Goal: Communication & Community: Answer question/provide support

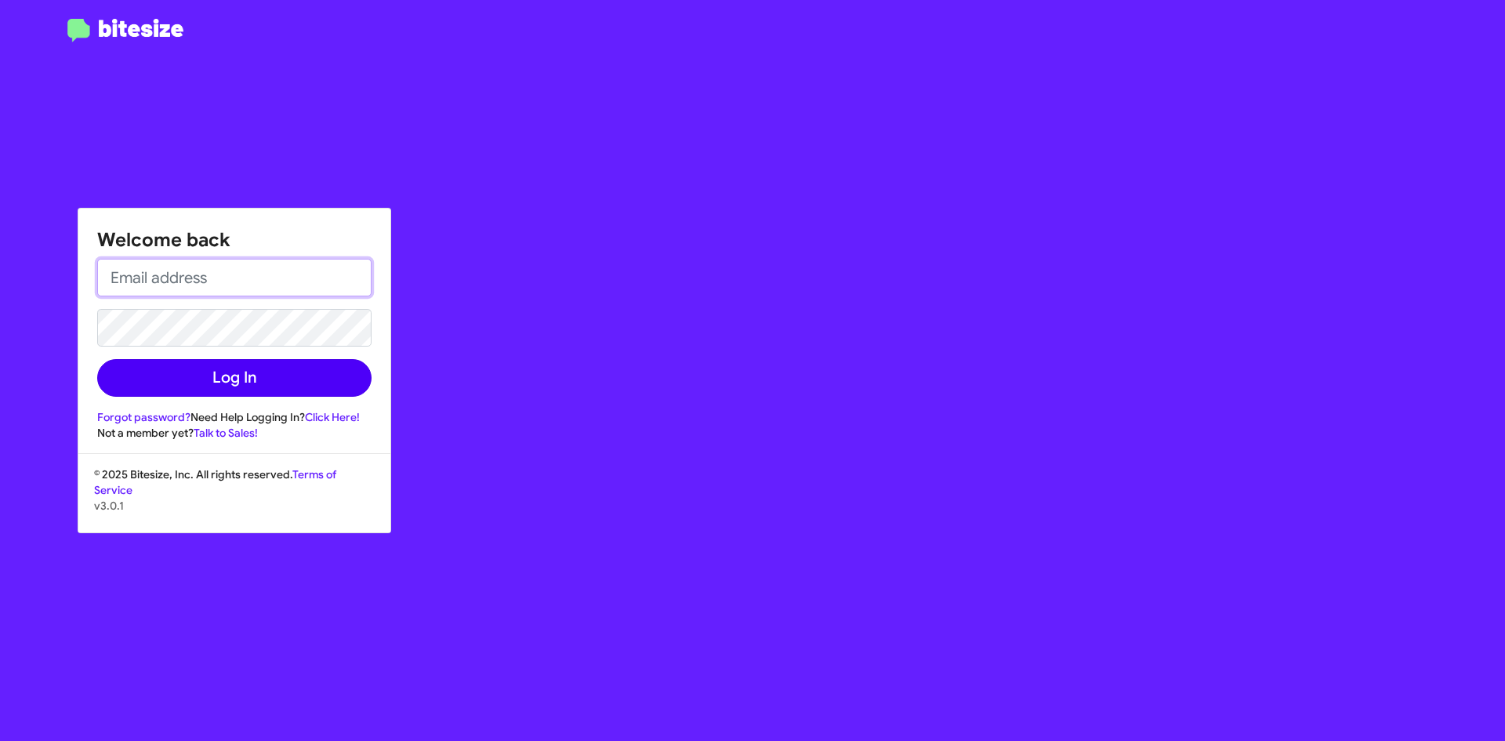
type input "[PERSON_NAME][EMAIL_ADDRESS][PERSON_NAME][DOMAIN_NAME]"
click at [267, 393] on button "Log In" at bounding box center [234, 378] width 274 height 38
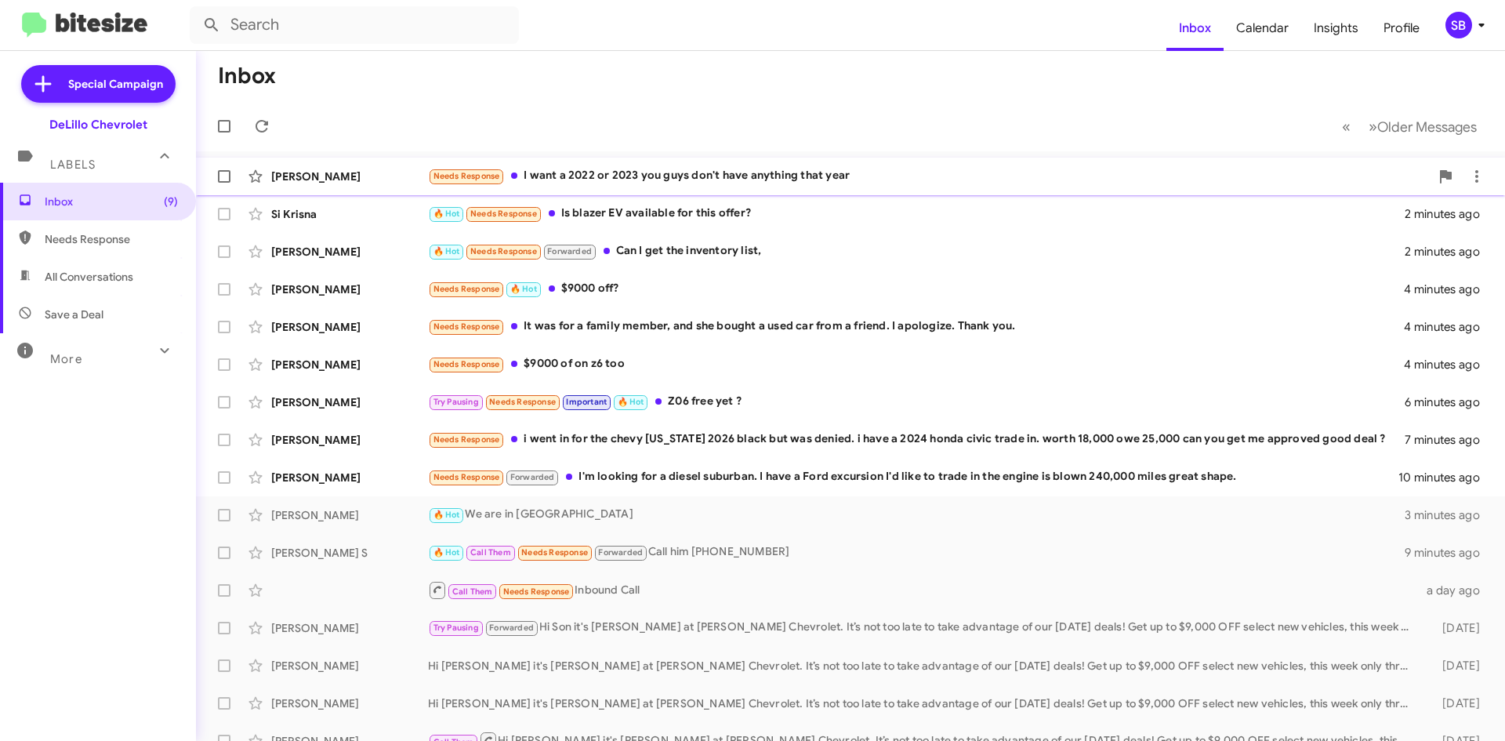
click at [387, 184] on div "[PERSON_NAME] Needs Response I want a 2022 or 2023 you guys don't have anything…" at bounding box center [851, 176] width 1284 height 31
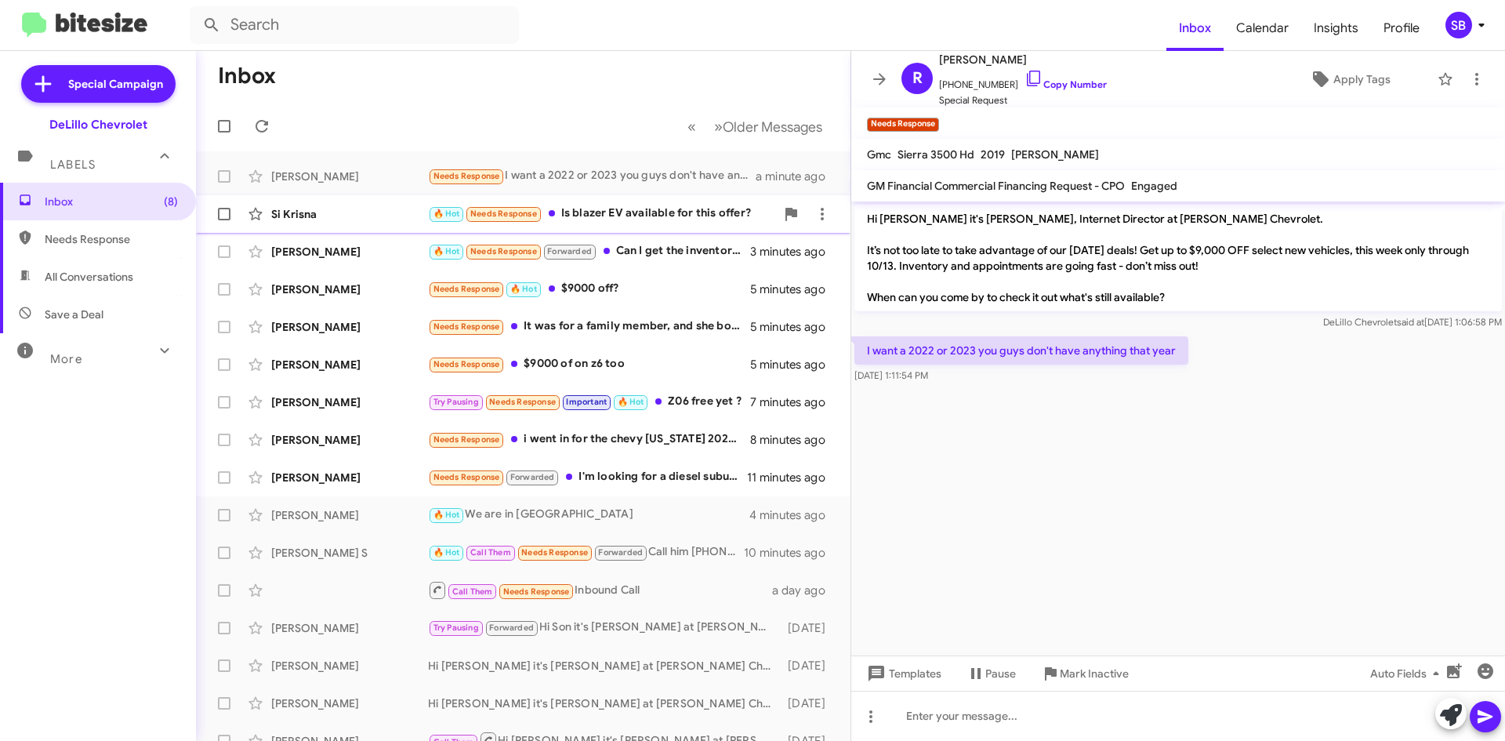
click at [379, 217] on div "Si Krisna" at bounding box center [349, 214] width 157 height 16
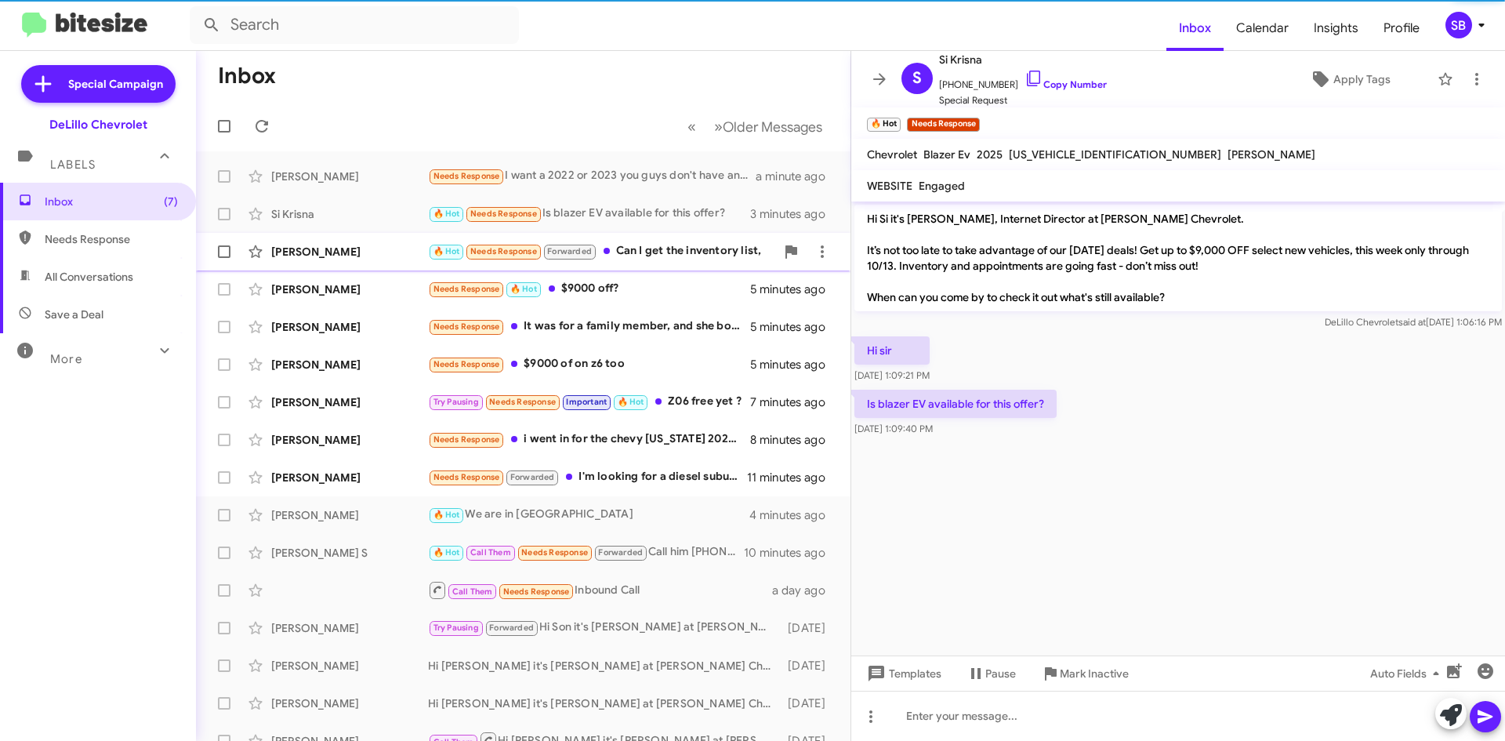
click at [385, 254] on div "[PERSON_NAME]" at bounding box center [349, 252] width 157 height 16
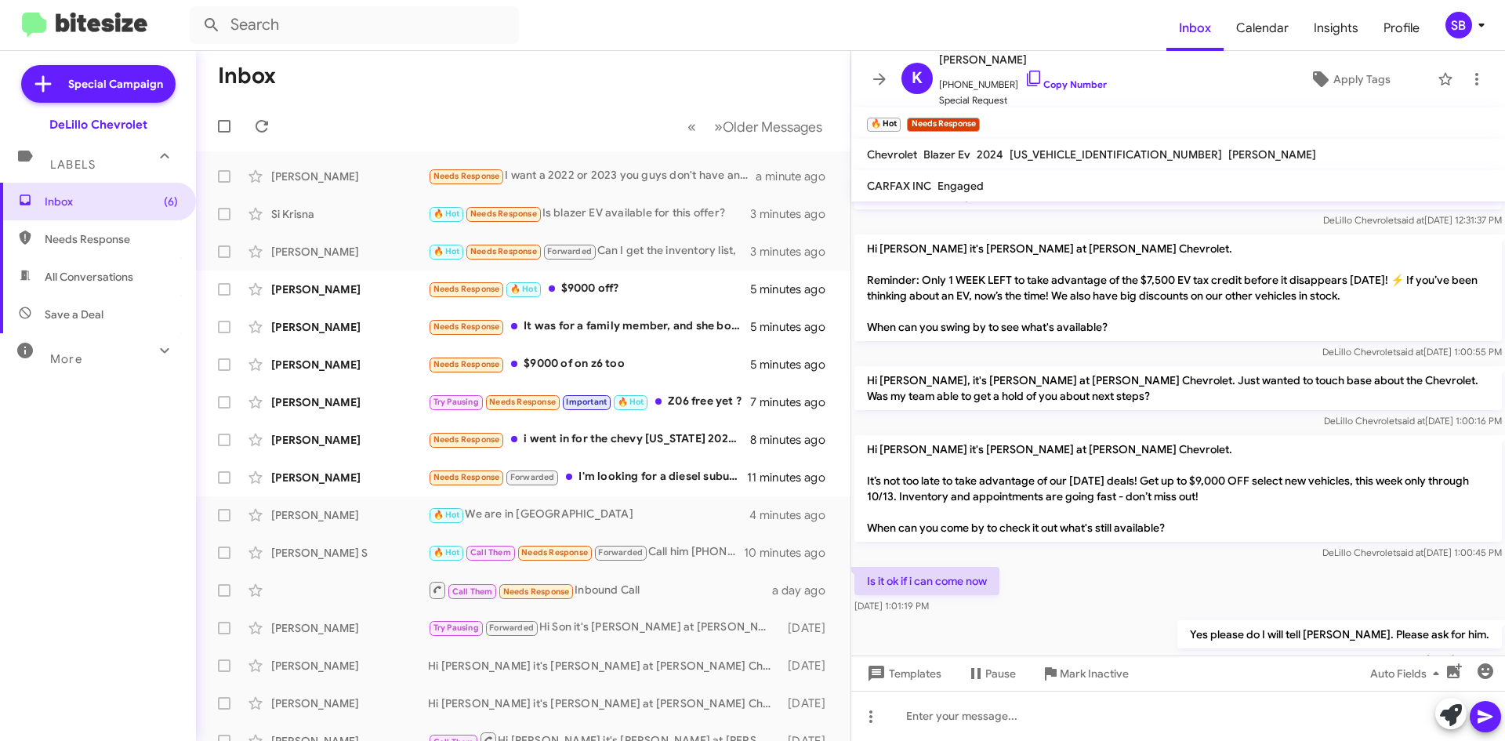
scroll to position [503, 0]
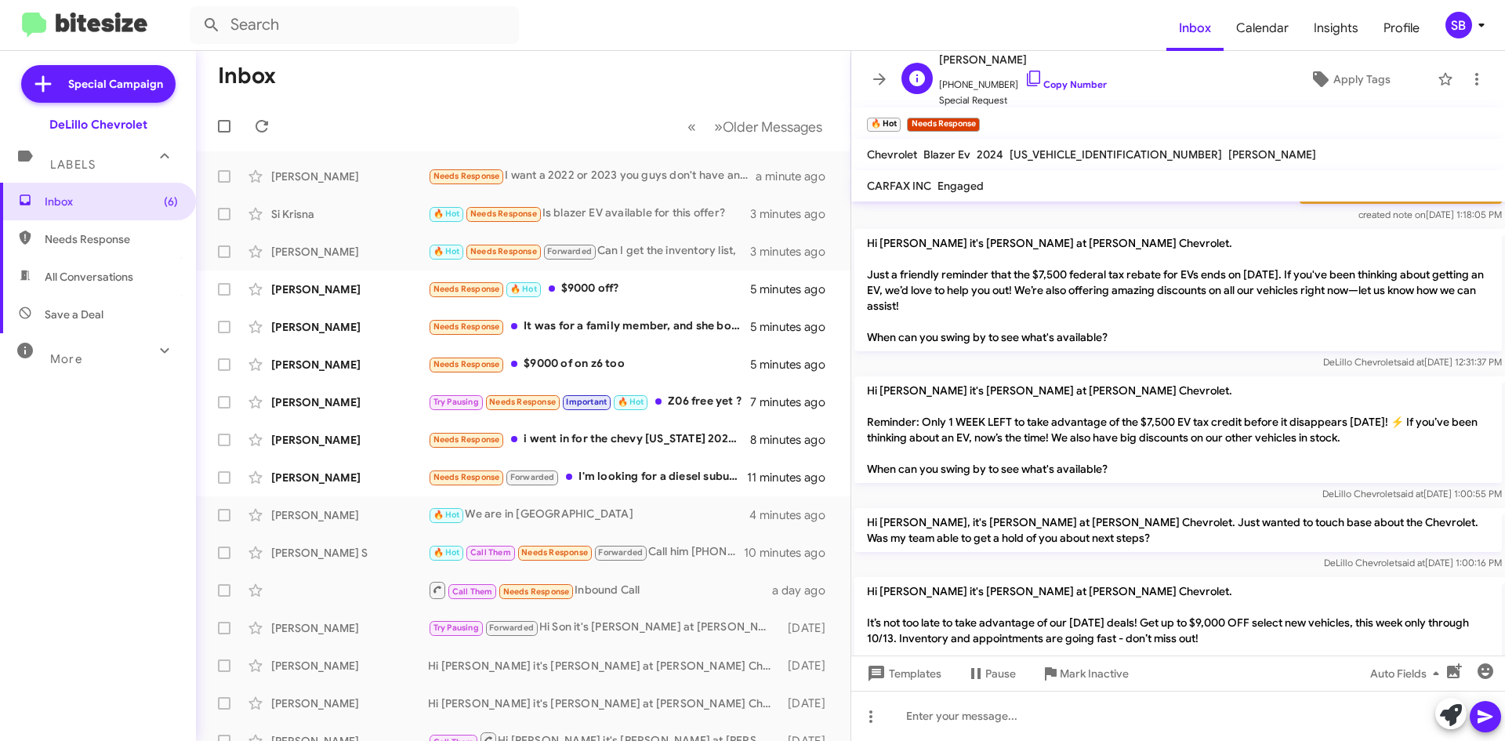
drag, startPoint x: 1007, startPoint y: 62, endPoint x: 938, endPoint y: 66, distance: 69.9
click at [938, 66] on div "K Keerthi Kurra +16367788429 Copy Number Special Request" at bounding box center [1001, 79] width 212 height 58
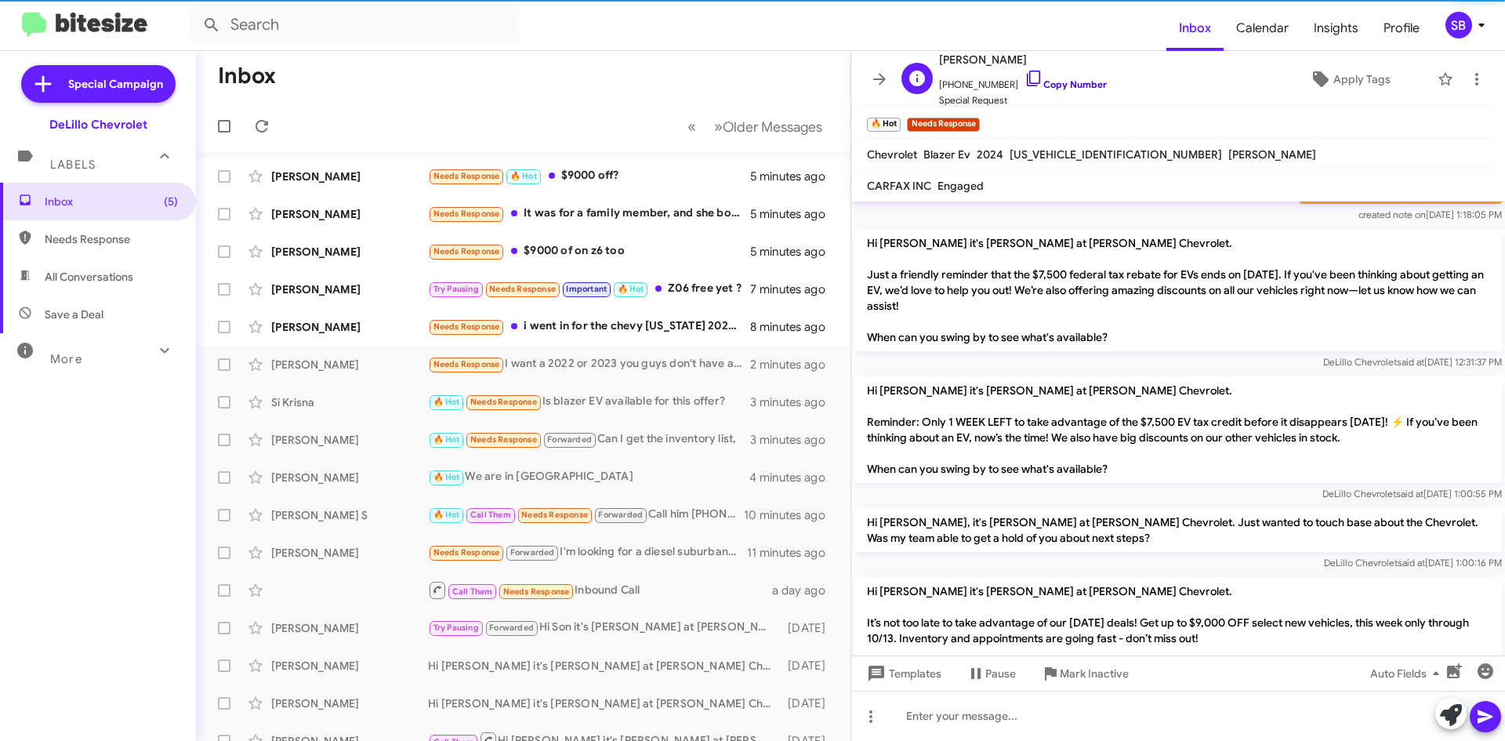
click at [1047, 87] on link "Copy Number" at bounding box center [1066, 84] width 82 height 12
copy span "[PERSON_NAME]"
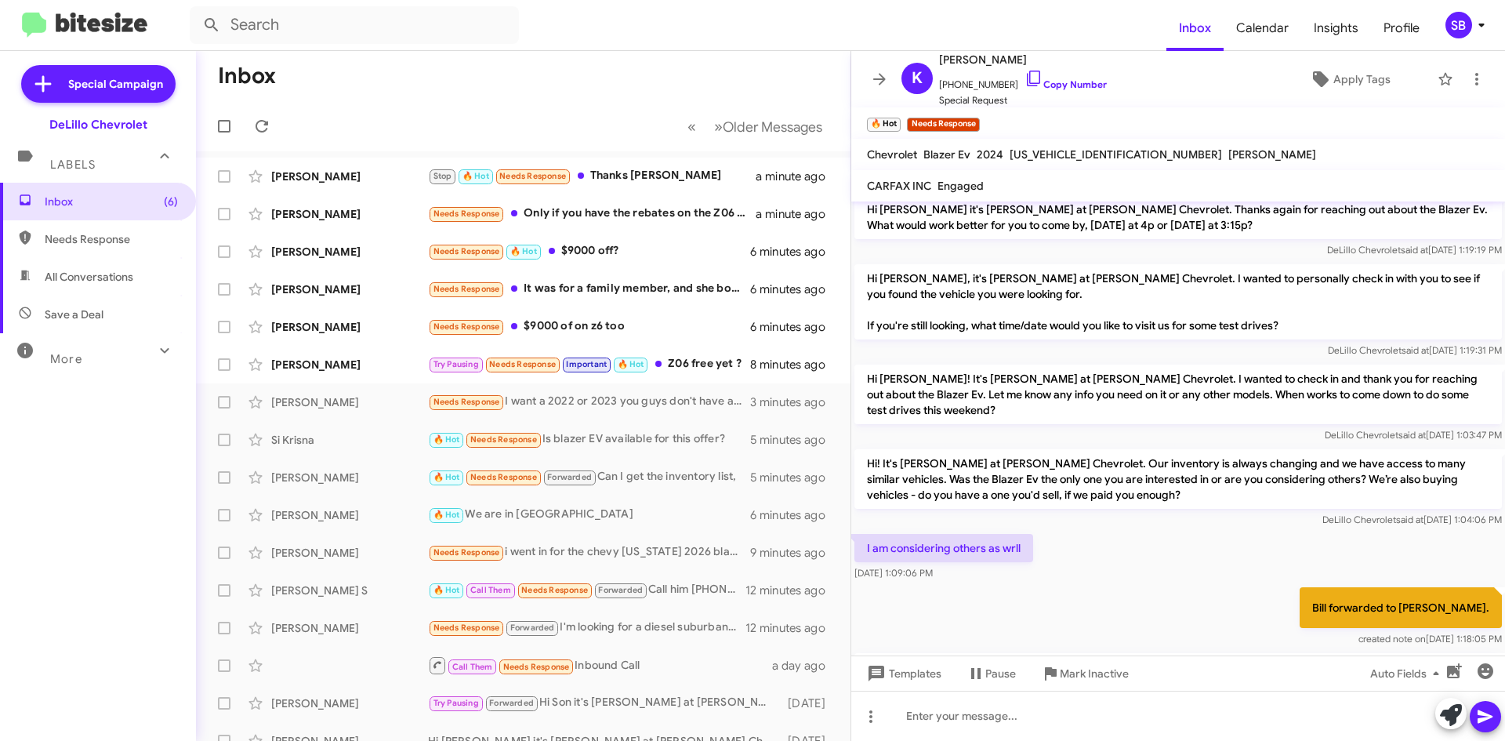
scroll to position [0, 0]
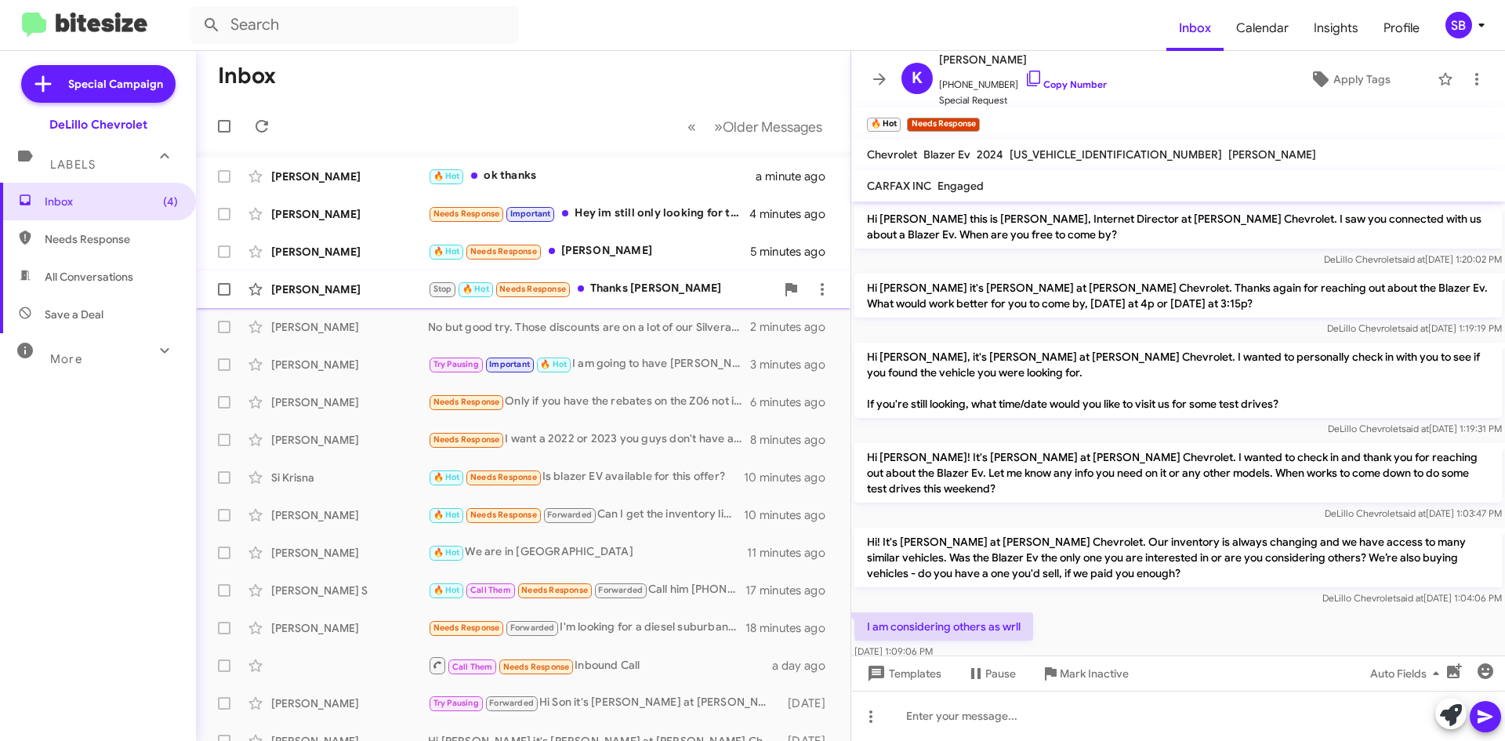
click at [403, 295] on div "[PERSON_NAME]" at bounding box center [349, 289] width 157 height 16
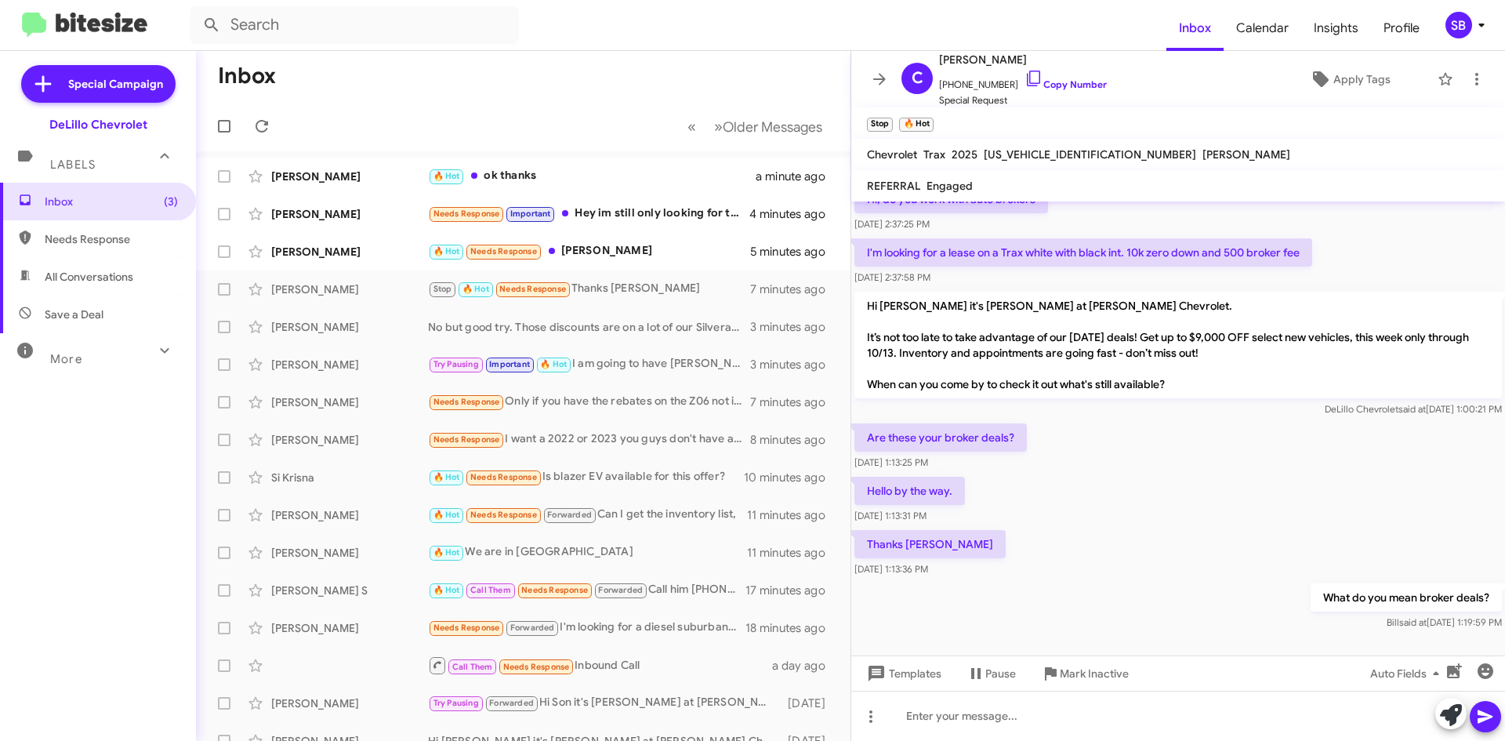
scroll to position [98, 0]
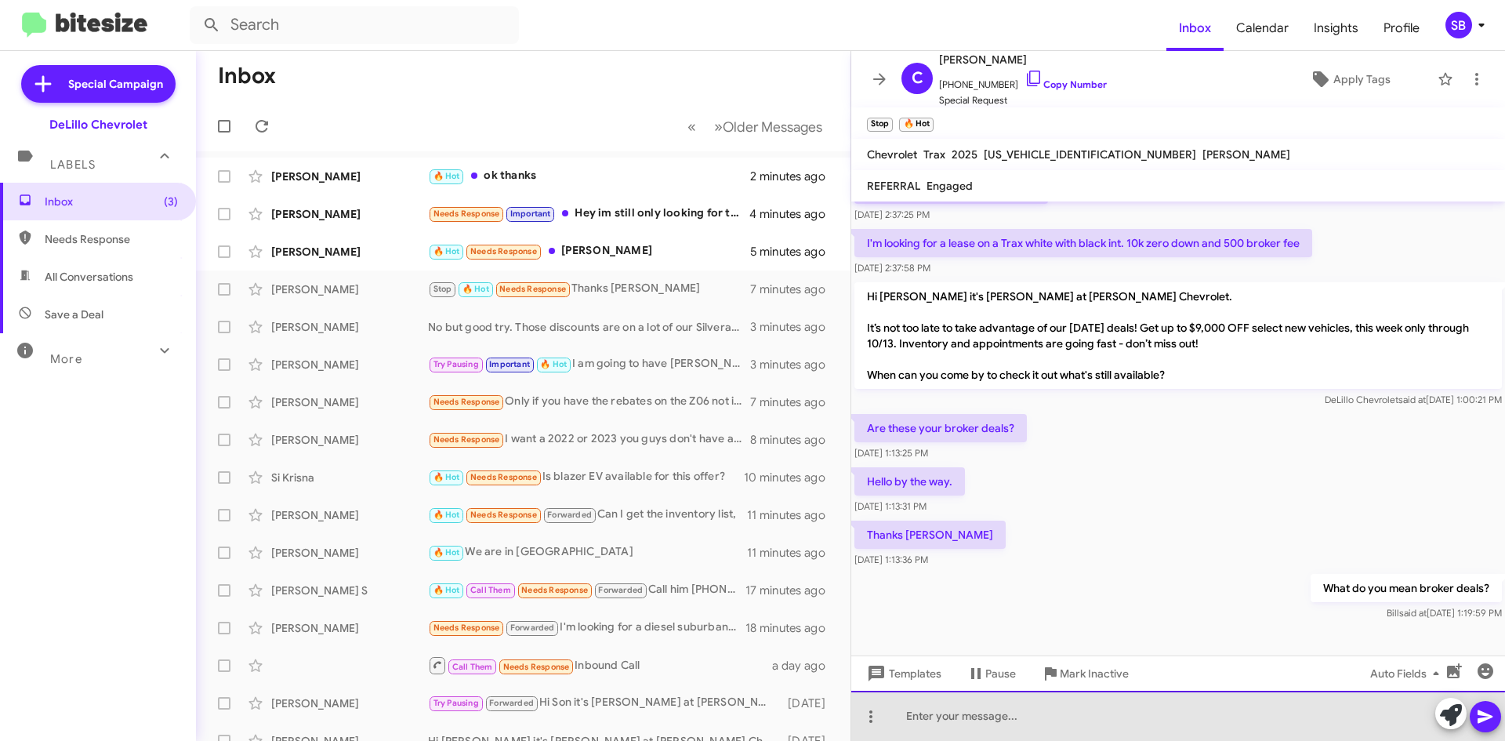
click at [1076, 713] on div at bounding box center [1178, 716] width 654 height 50
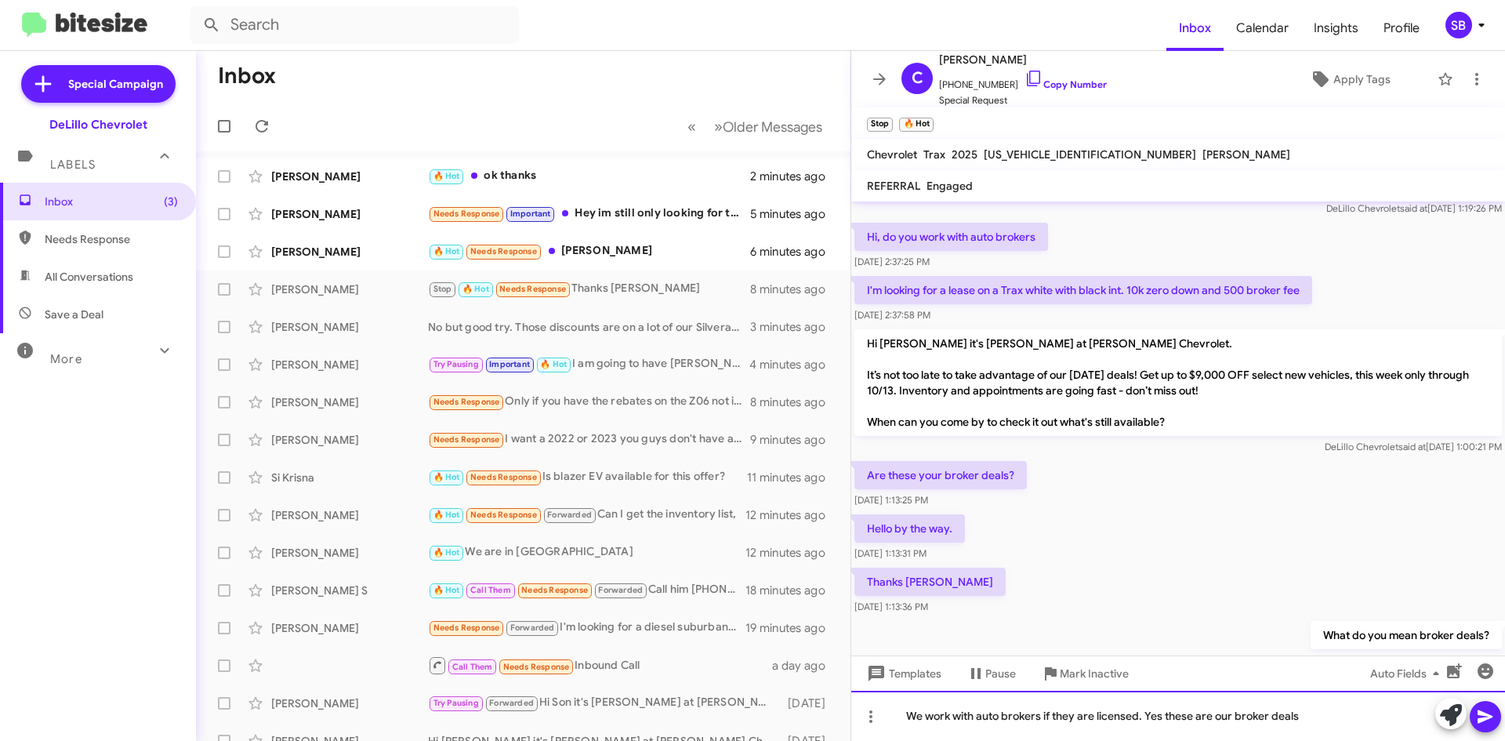
scroll to position [78, 0]
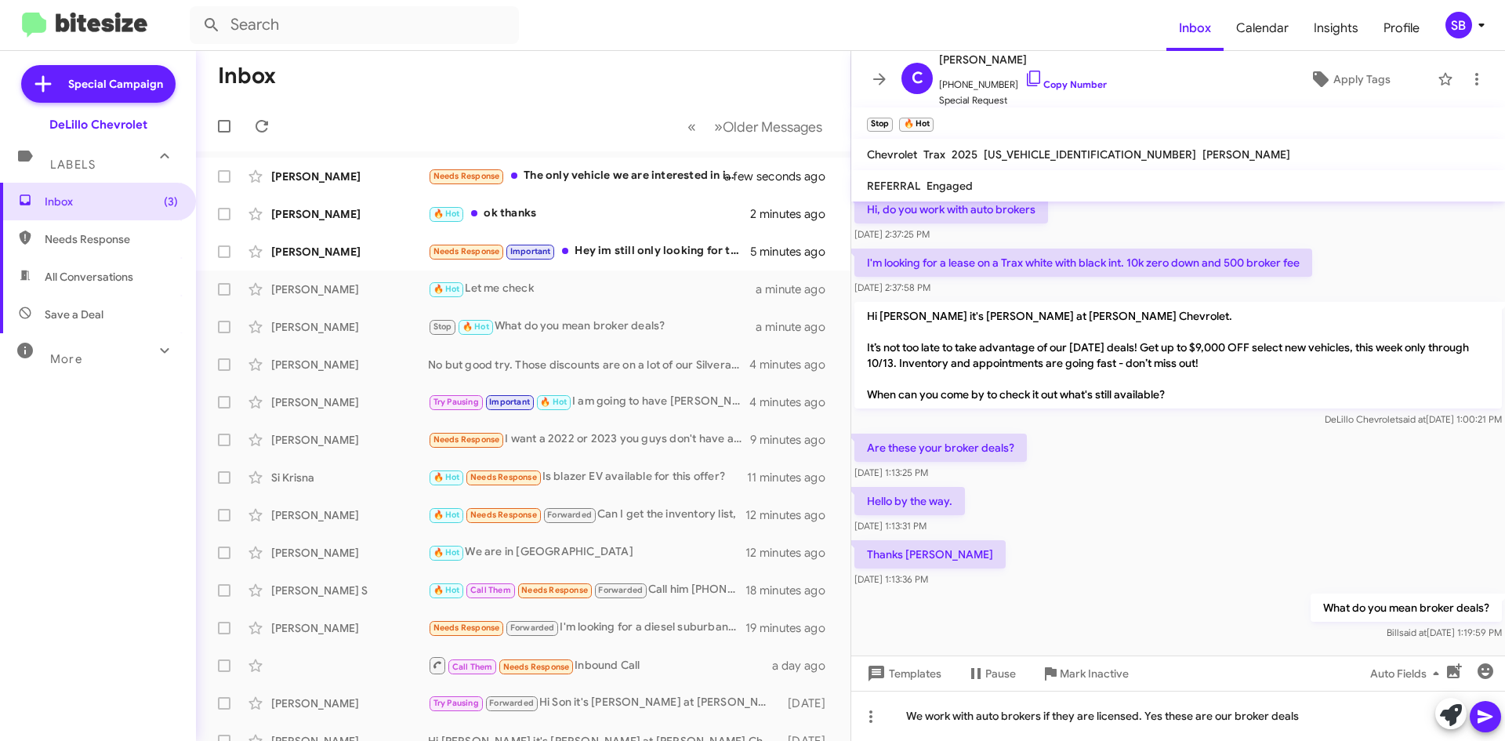
click at [1488, 713] on icon at bounding box center [1485, 716] width 19 height 19
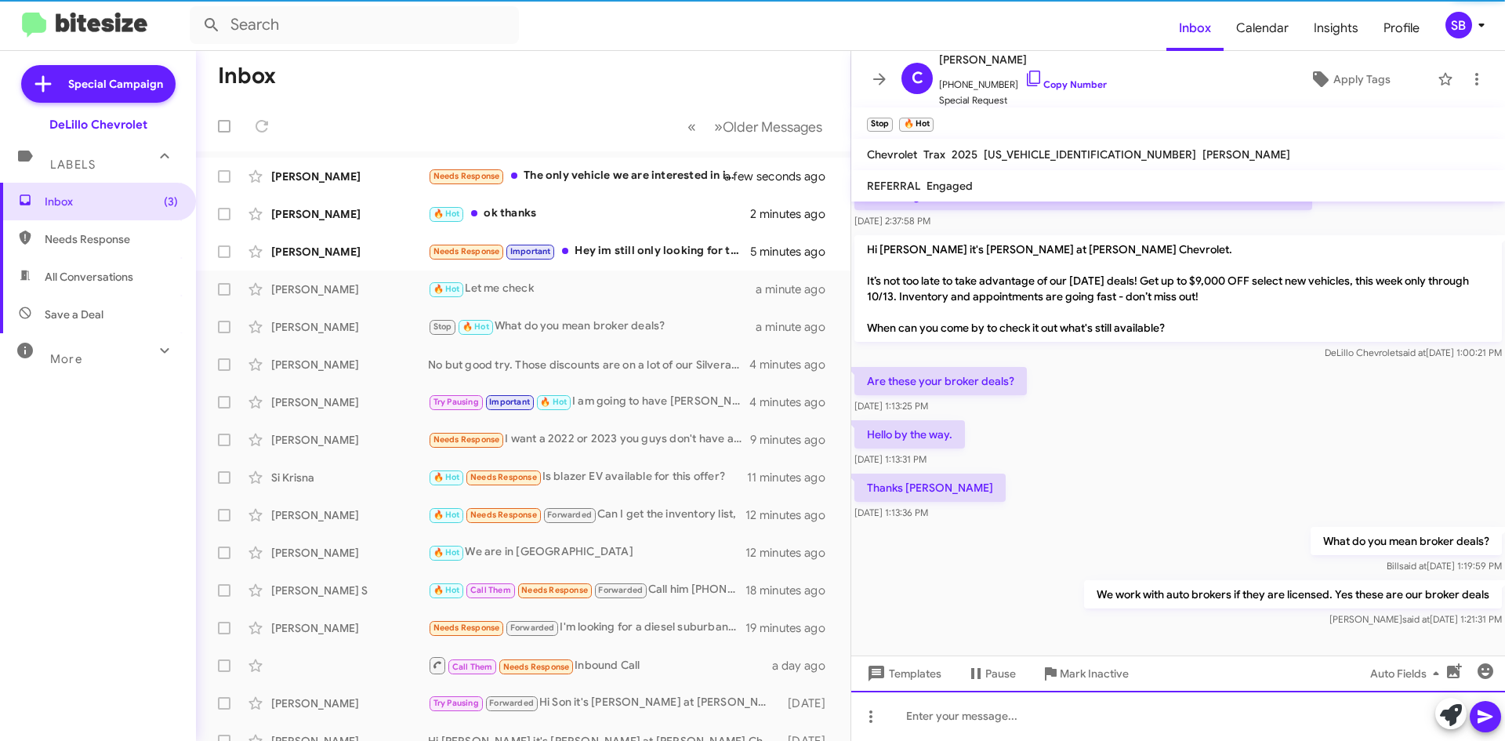
scroll to position [155, 0]
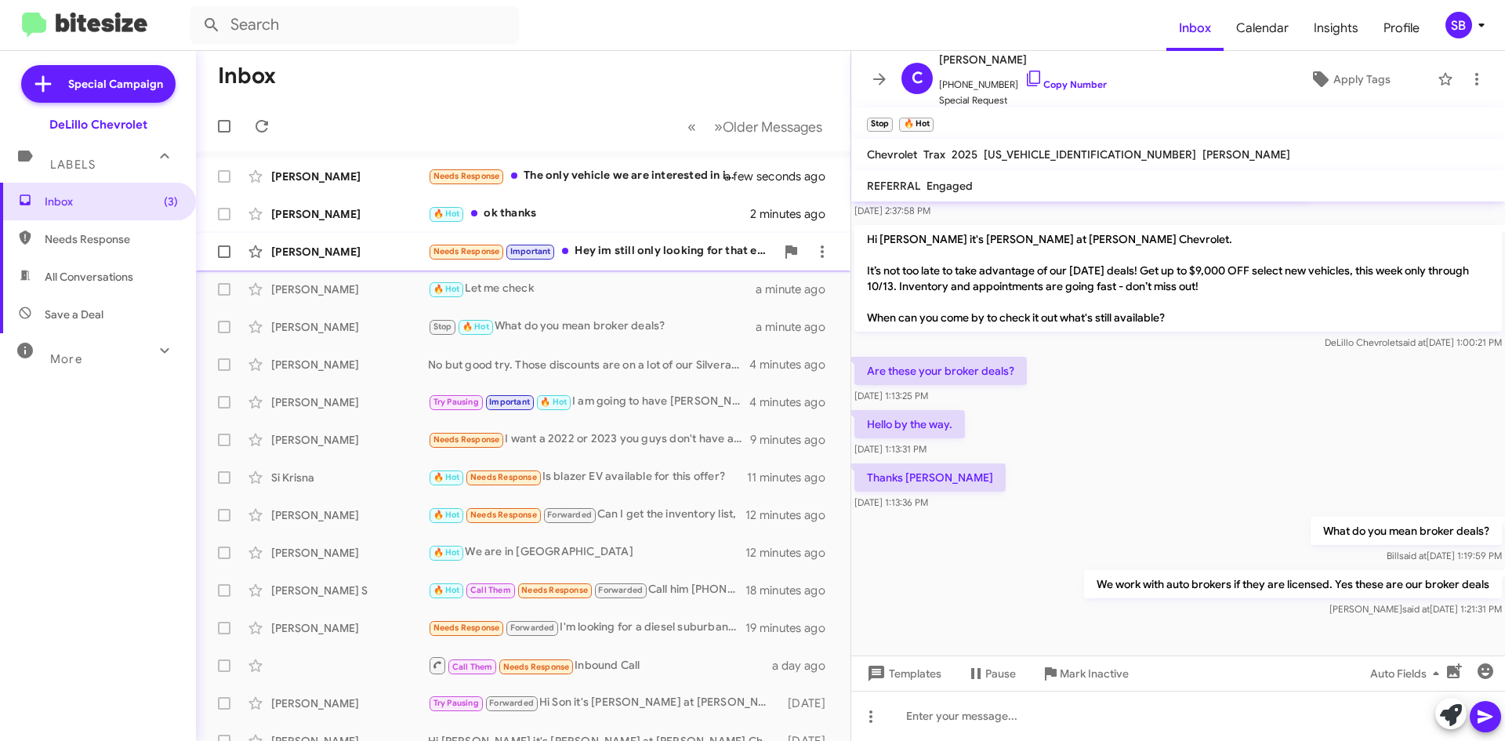
click at [376, 252] on div "[PERSON_NAME]" at bounding box center [349, 252] width 157 height 16
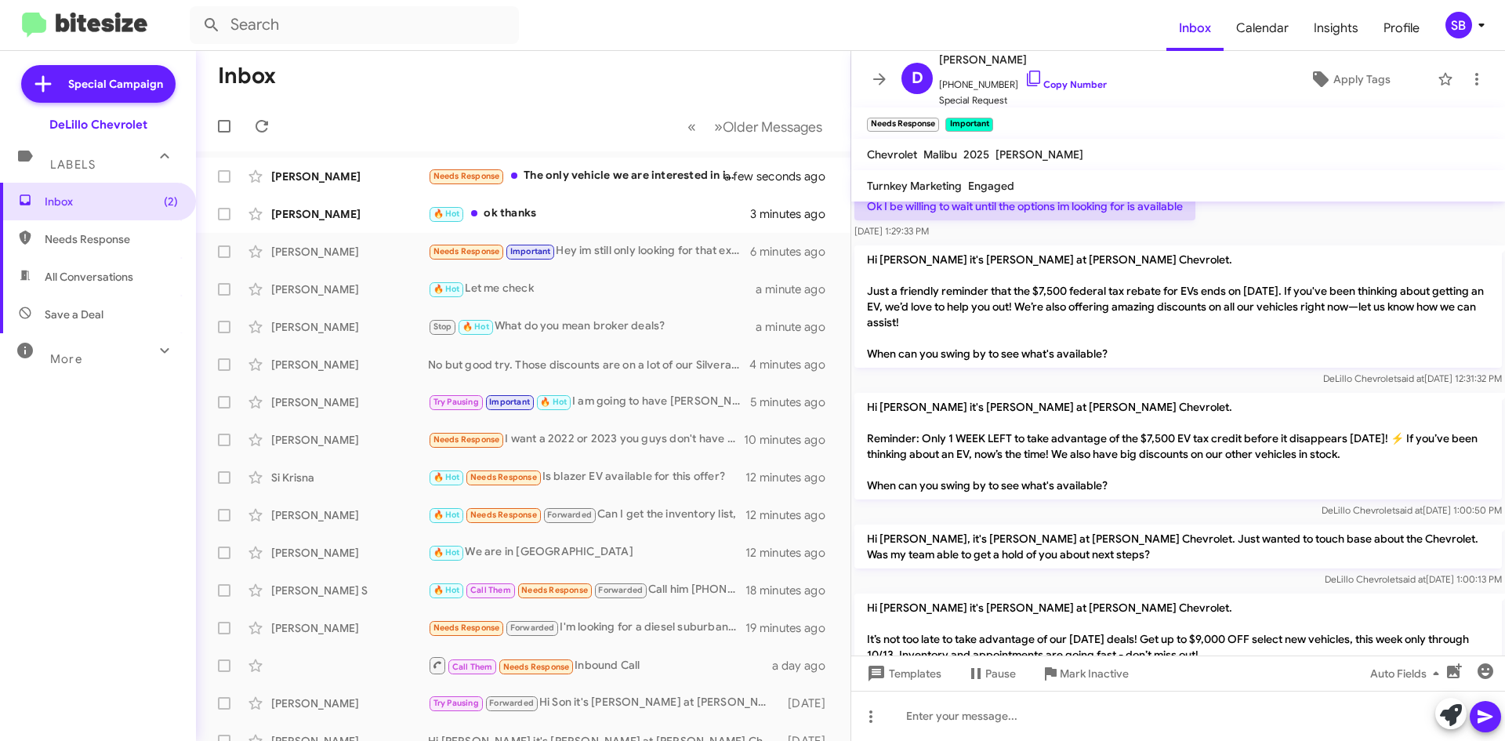
scroll to position [698, 0]
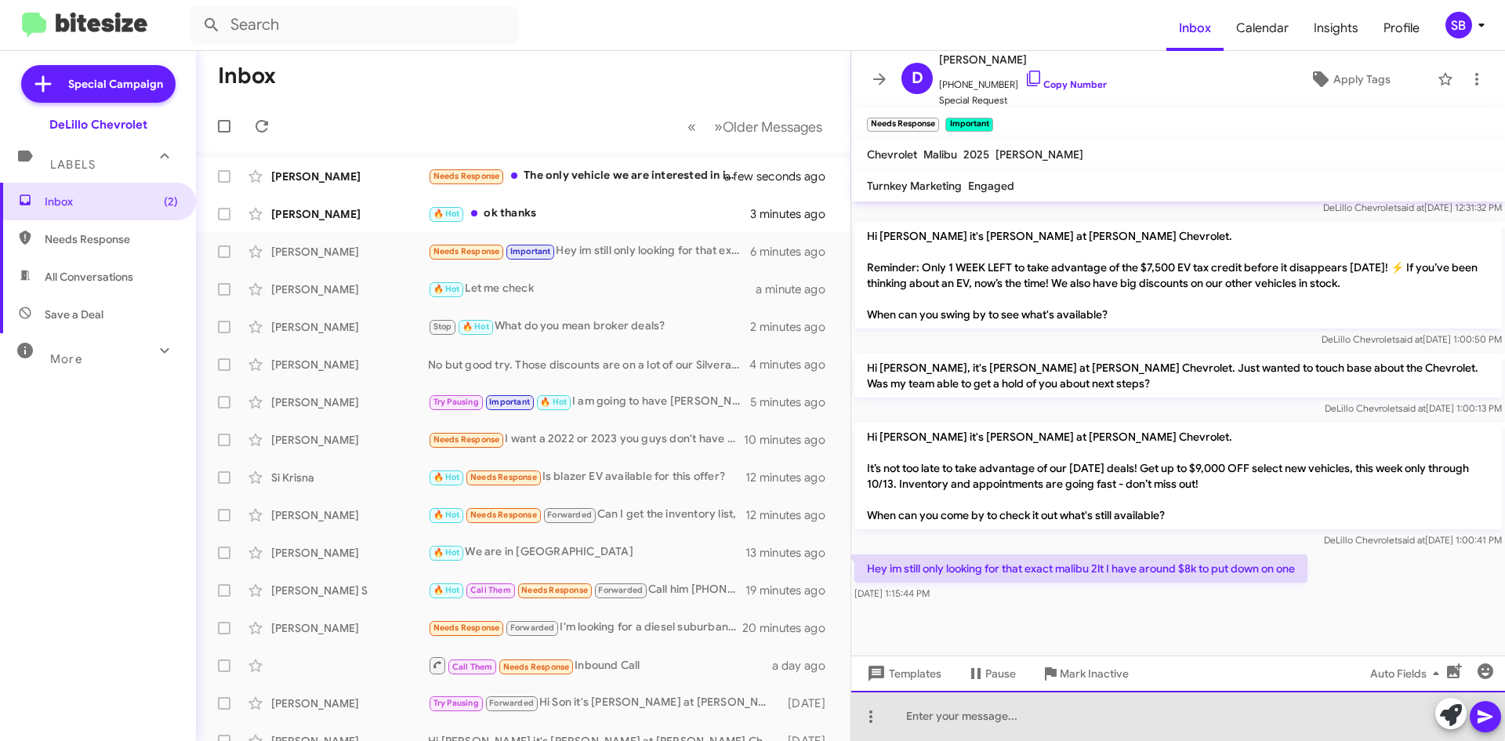
click at [1138, 712] on div at bounding box center [1178, 716] width 654 height 50
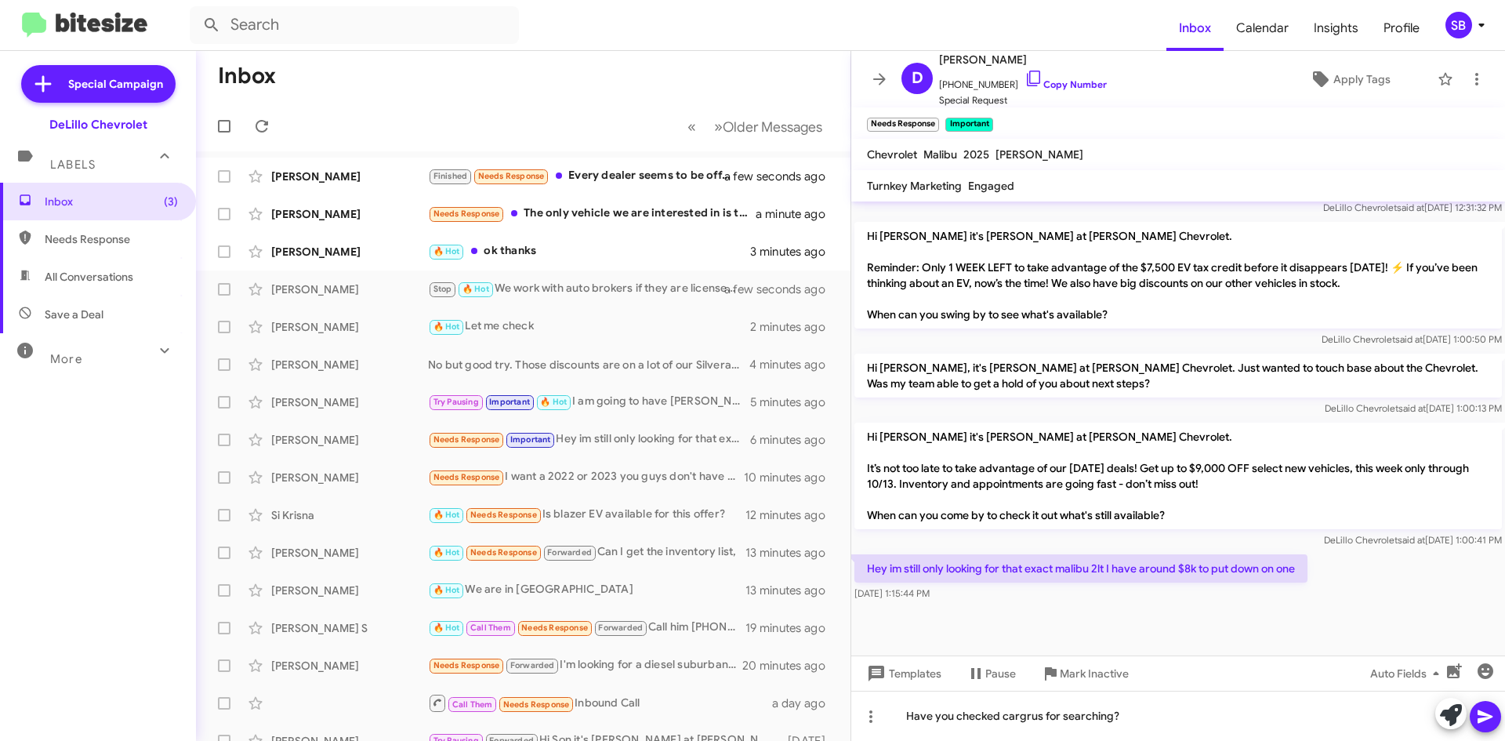
click at [1486, 713] on icon at bounding box center [1485, 716] width 19 height 19
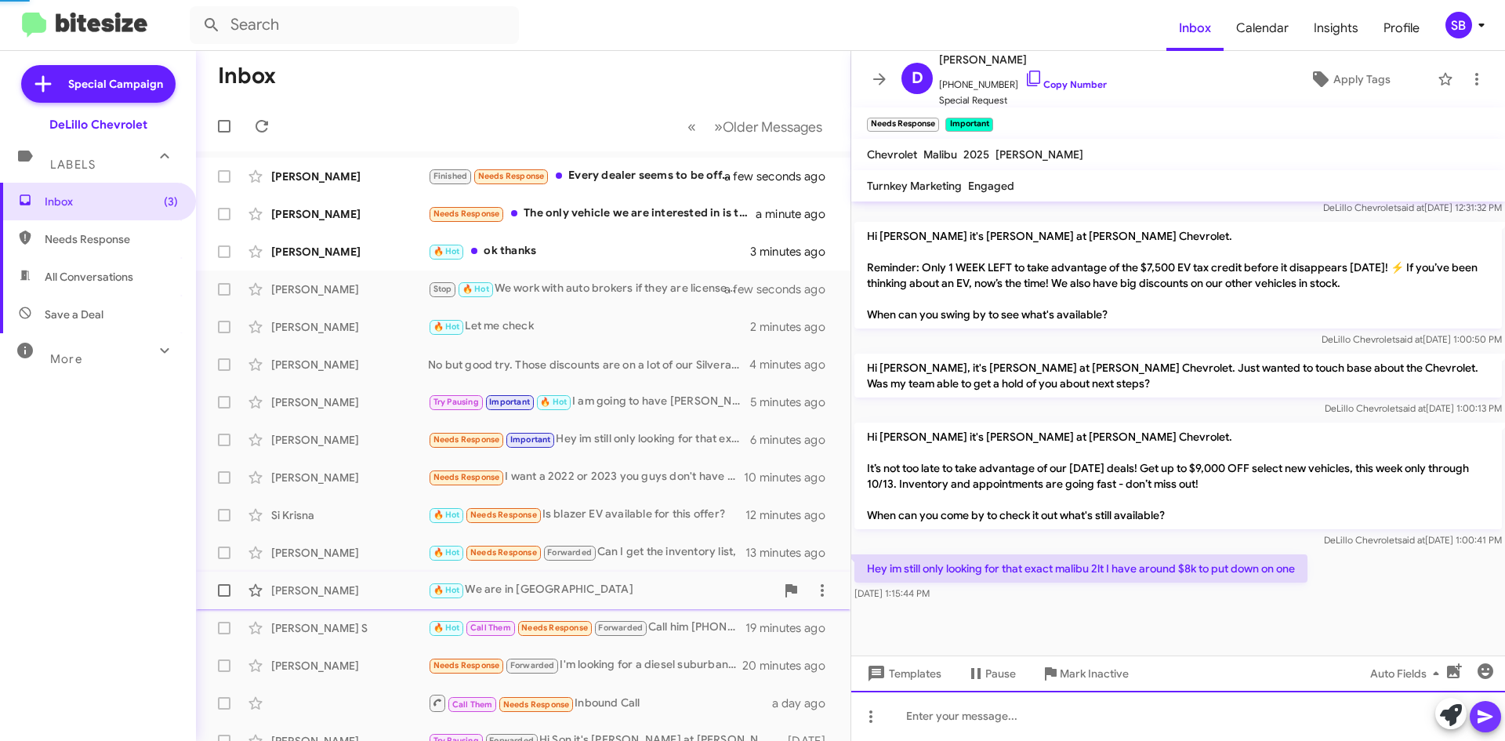
scroll to position [0, 0]
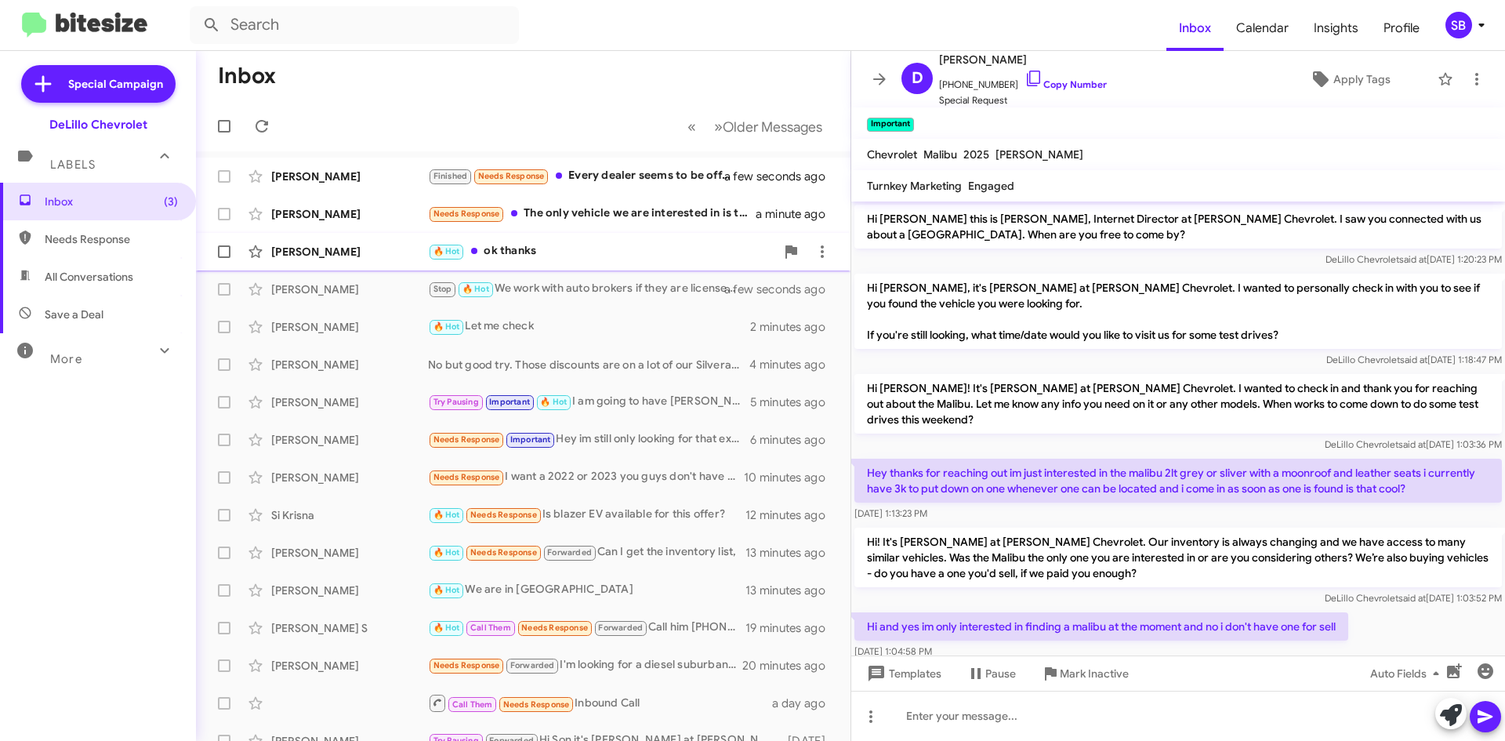
click at [376, 263] on div "Jose Bautista 🔥 Hot ok thanks 3 minutes ago" at bounding box center [524, 251] width 630 height 31
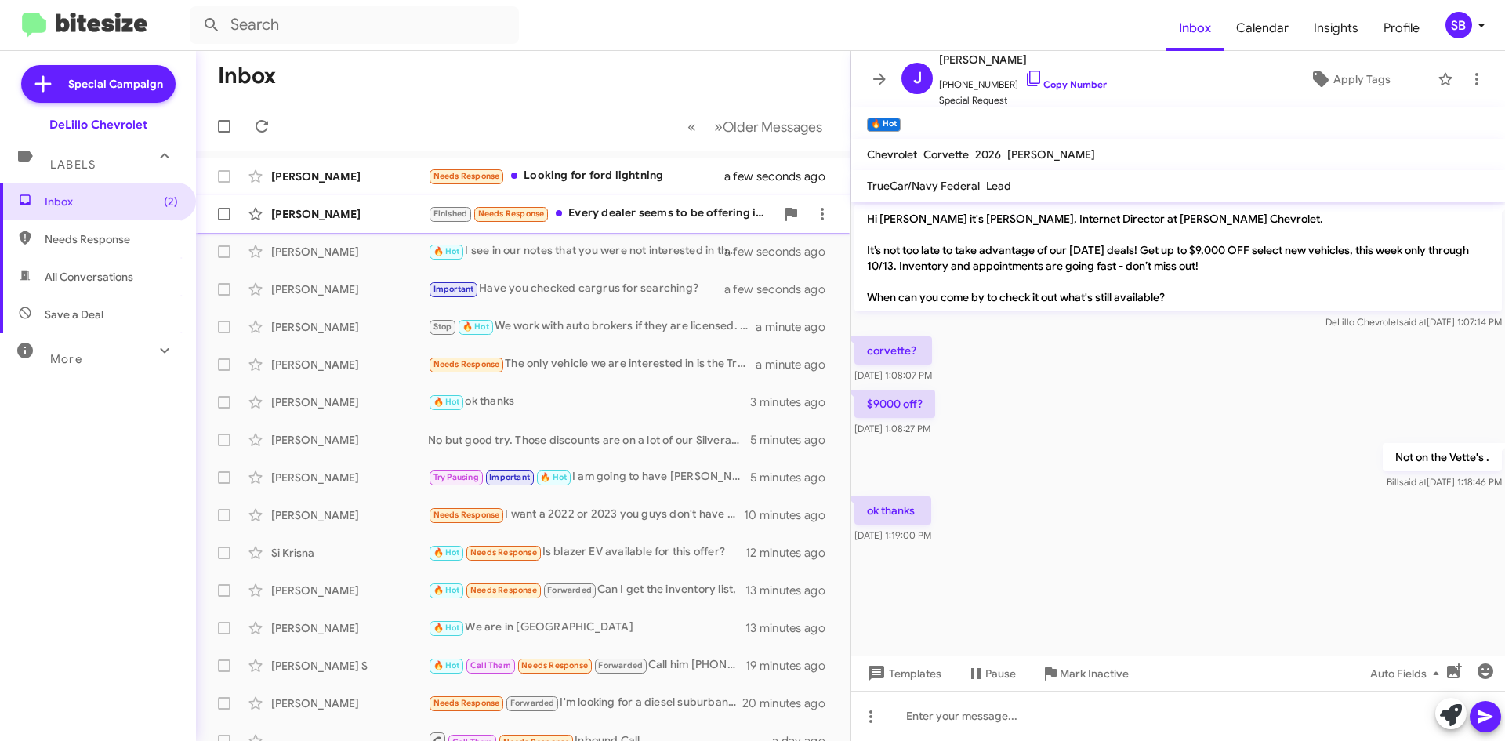
click at [373, 209] on div "[PERSON_NAME]" at bounding box center [349, 214] width 157 height 16
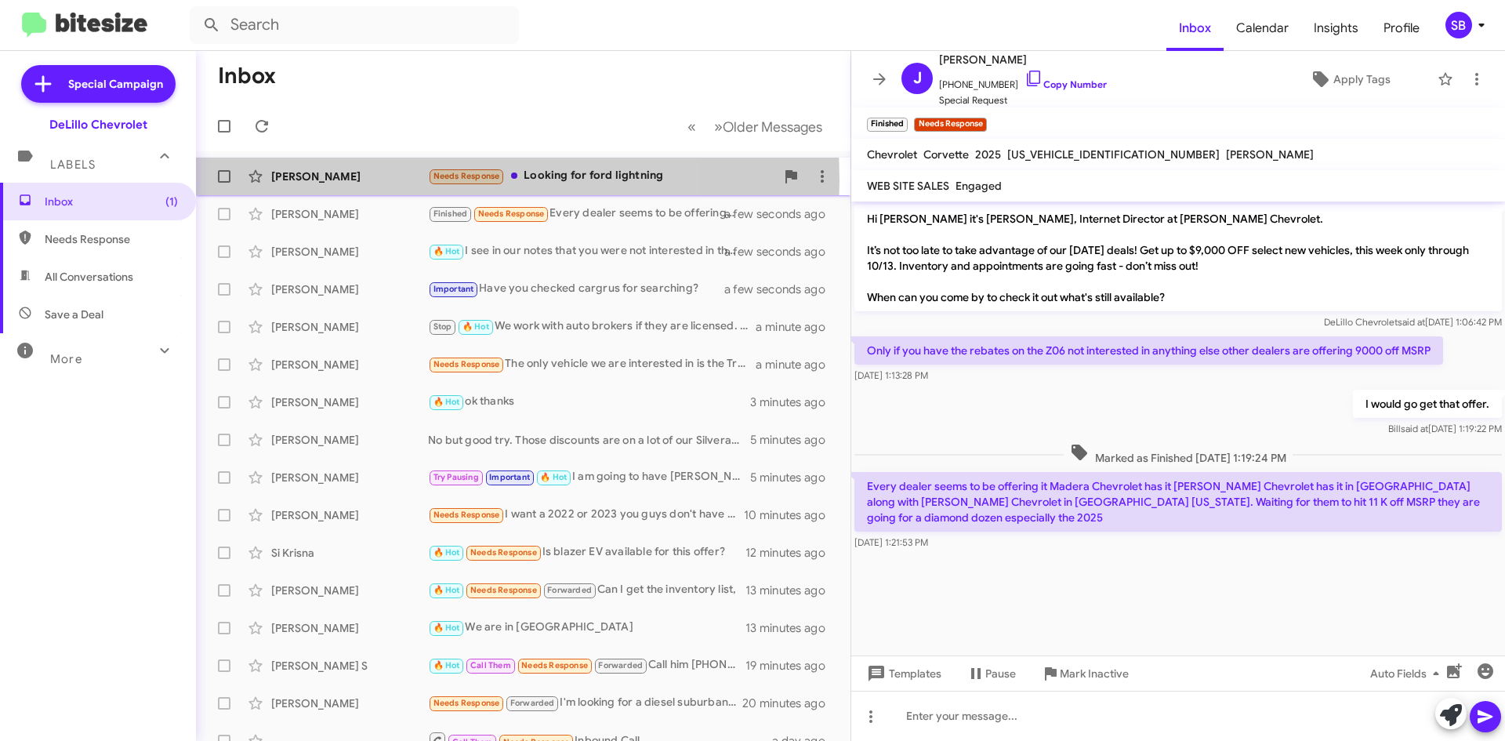
click at [372, 180] on div "[PERSON_NAME]" at bounding box center [349, 177] width 157 height 16
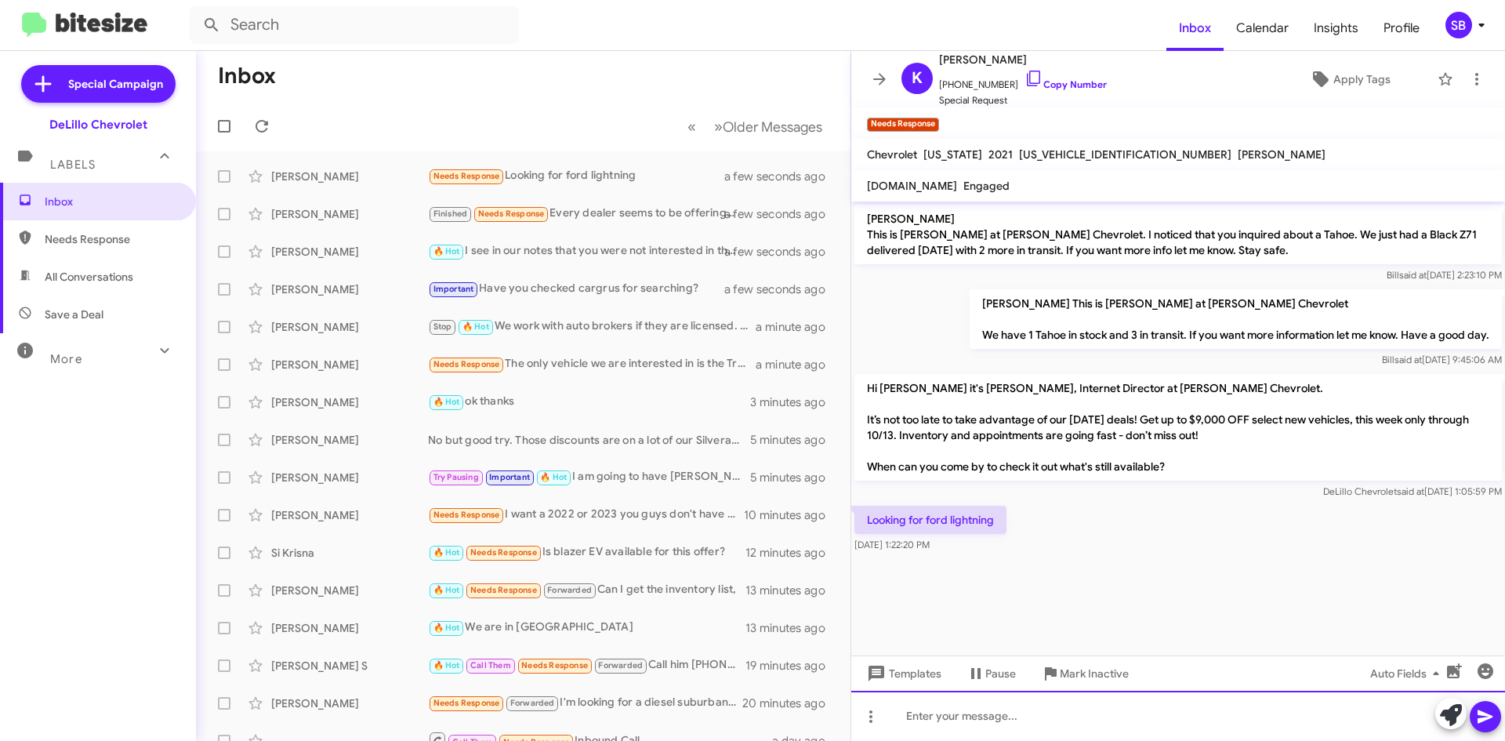
click at [986, 693] on div at bounding box center [1178, 716] width 654 height 50
click at [1030, 713] on div at bounding box center [1178, 716] width 654 height 50
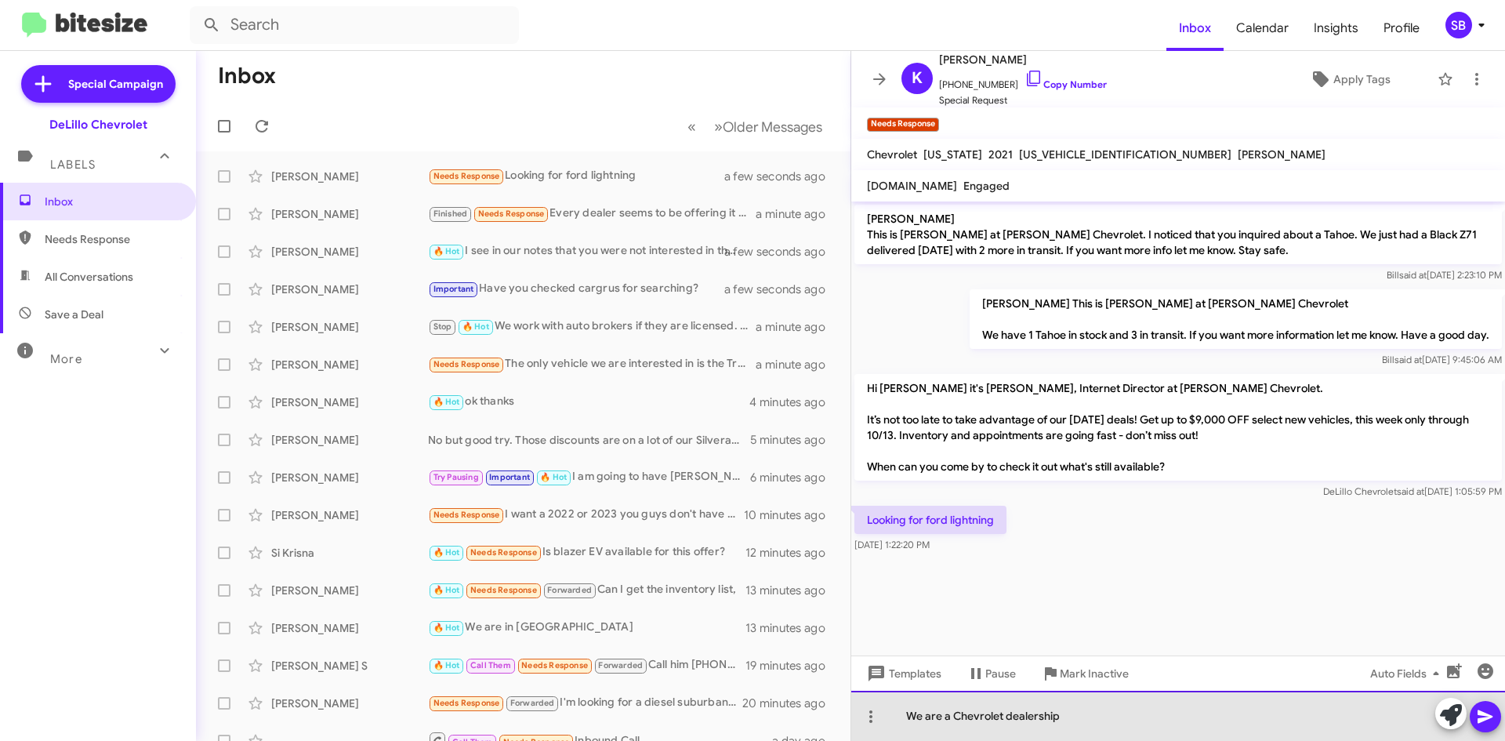
click at [1086, 713] on div "We are a Chevrolet dealership" at bounding box center [1178, 716] width 654 height 50
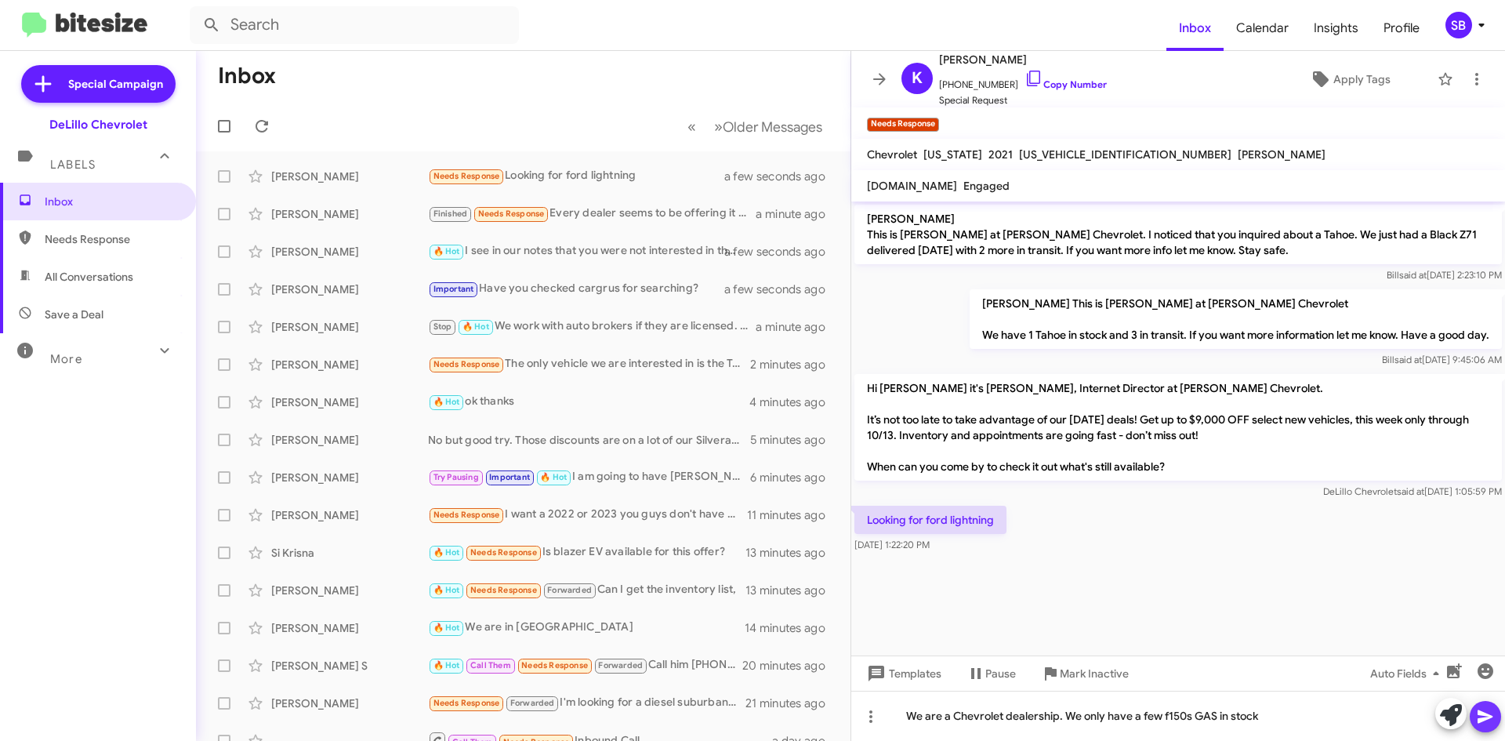
click at [1486, 713] on icon at bounding box center [1485, 716] width 19 height 19
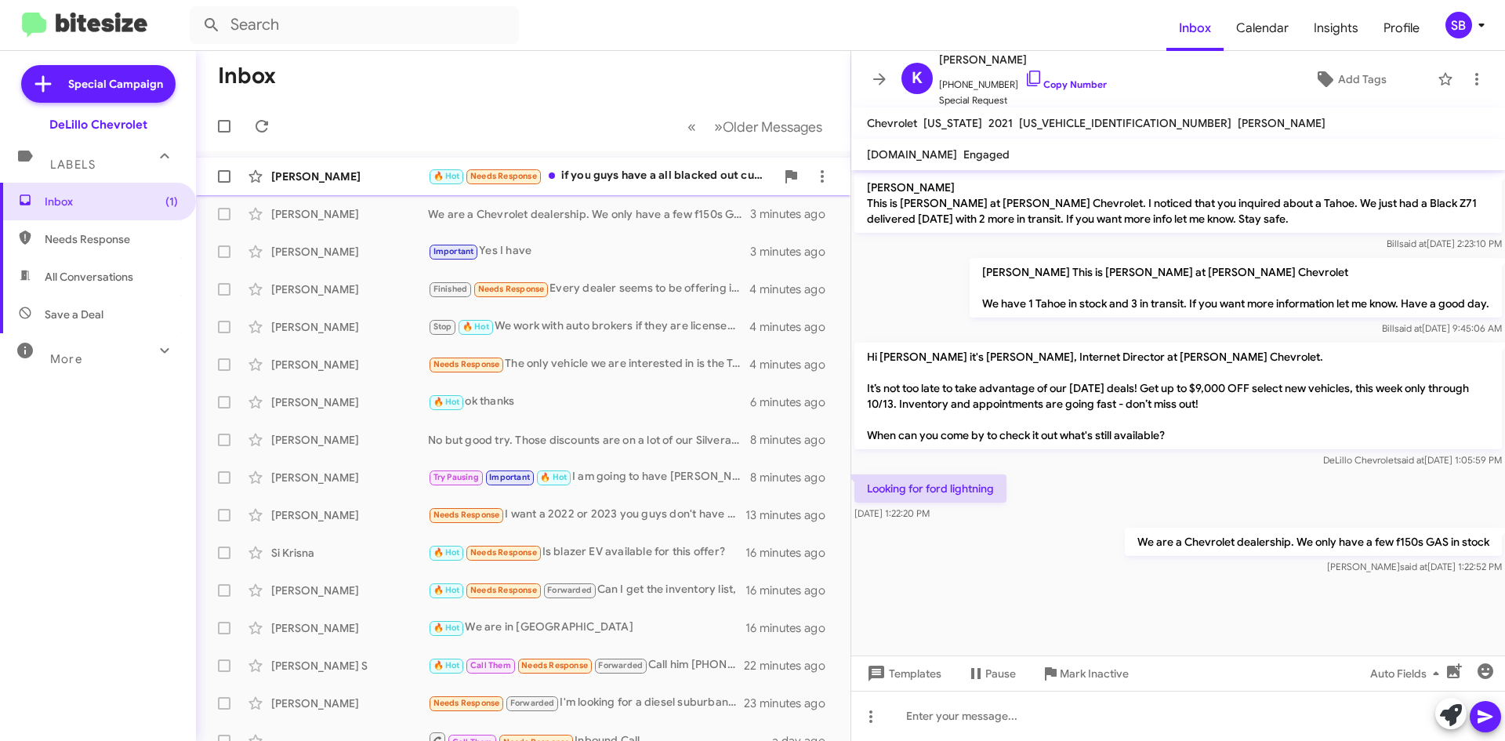
click at [406, 181] on div "[PERSON_NAME]" at bounding box center [349, 177] width 157 height 16
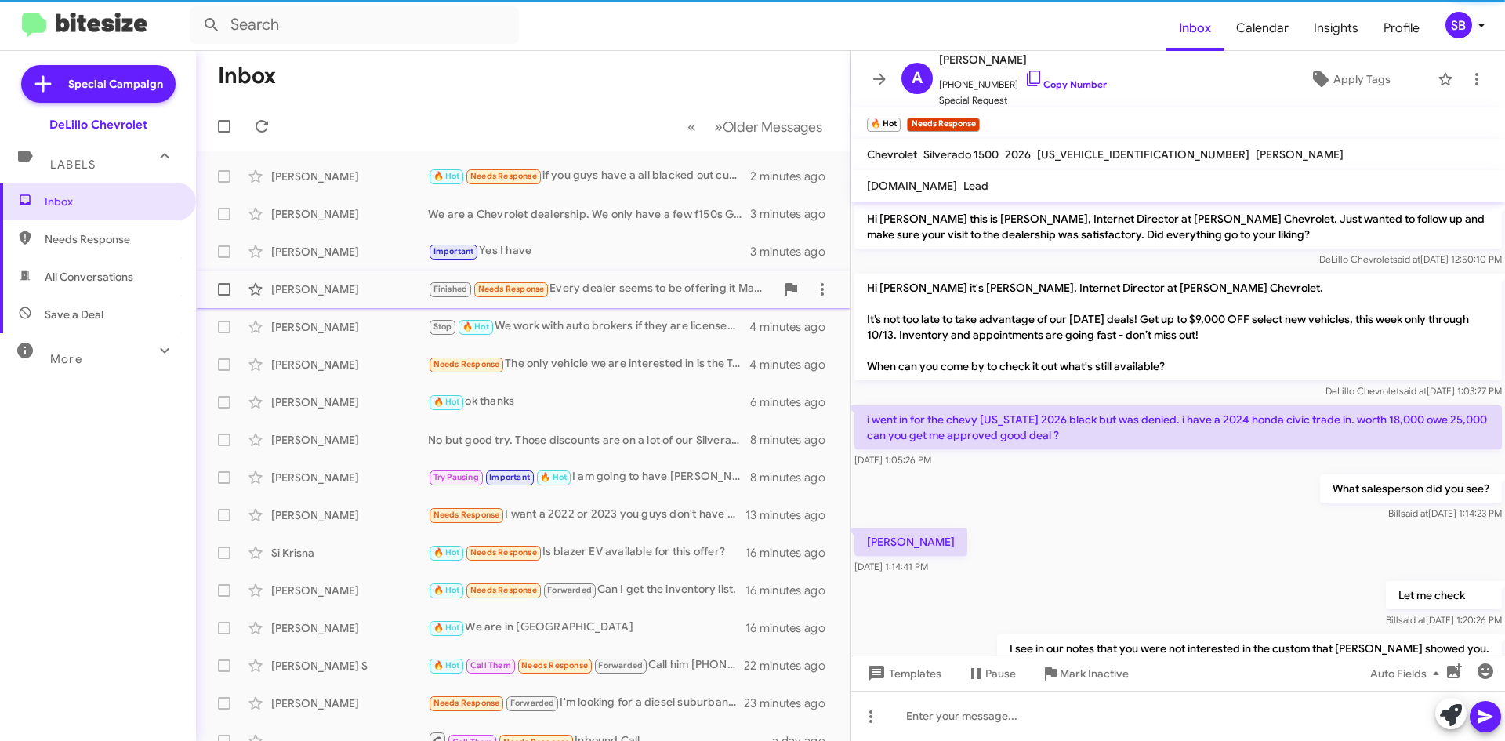
scroll to position [82, 0]
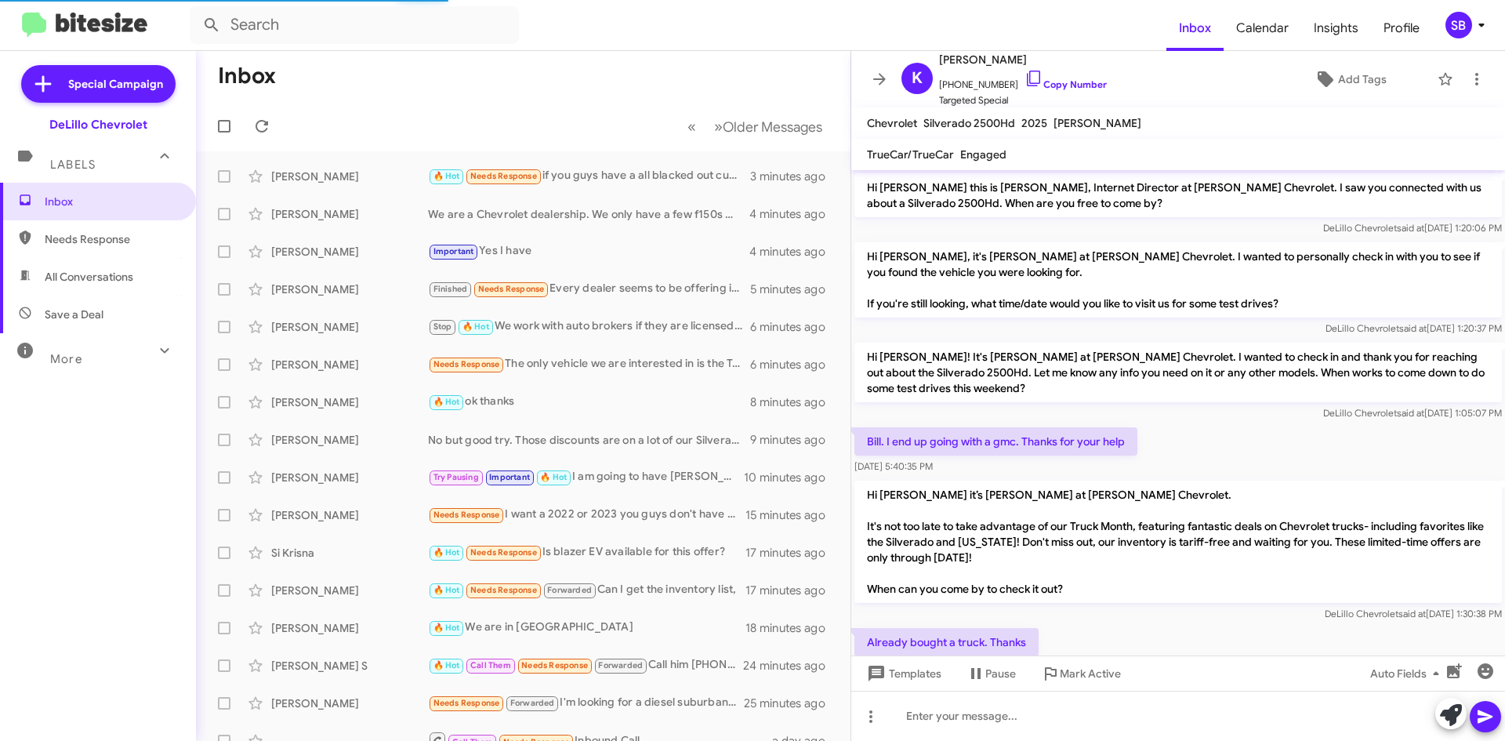
scroll to position [79, 0]
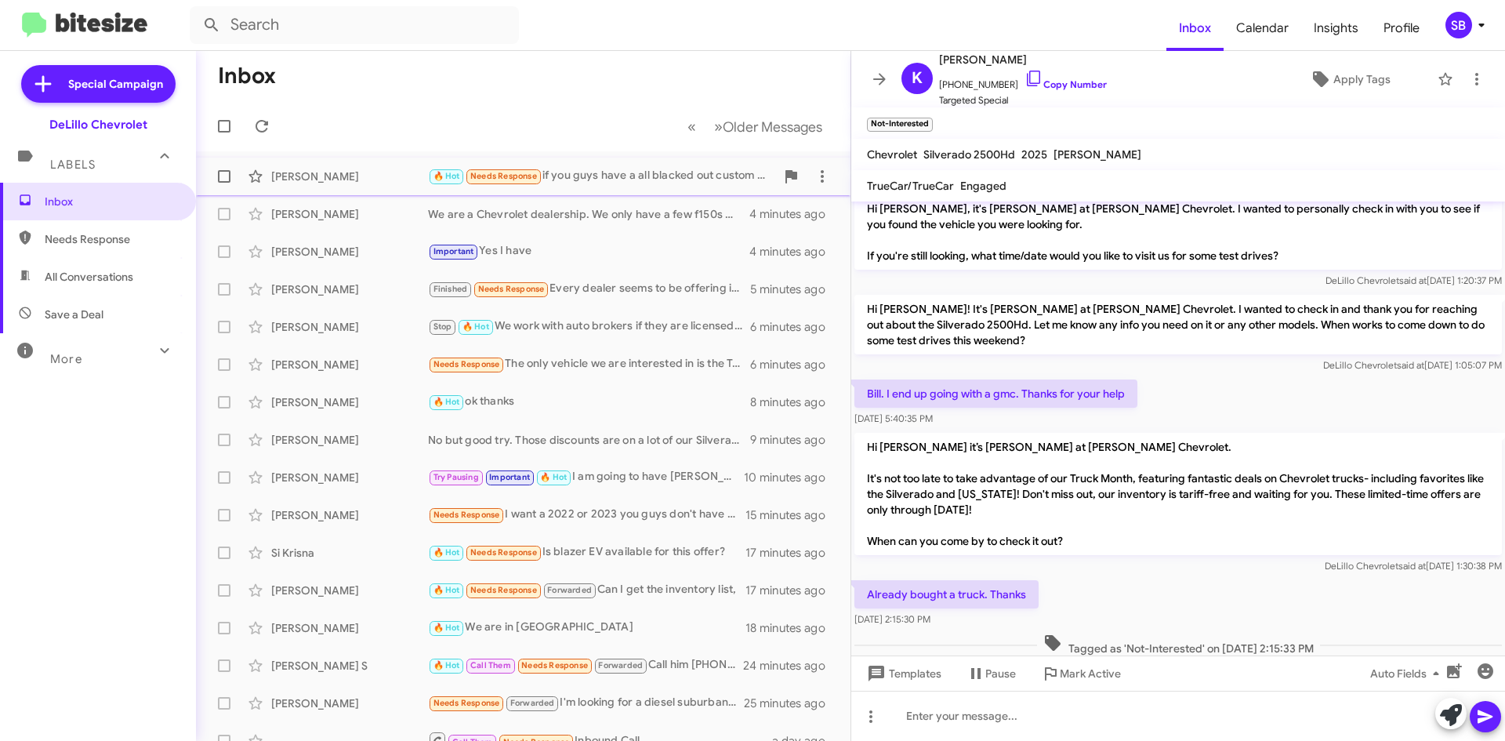
click at [401, 180] on div "[PERSON_NAME]" at bounding box center [349, 177] width 157 height 16
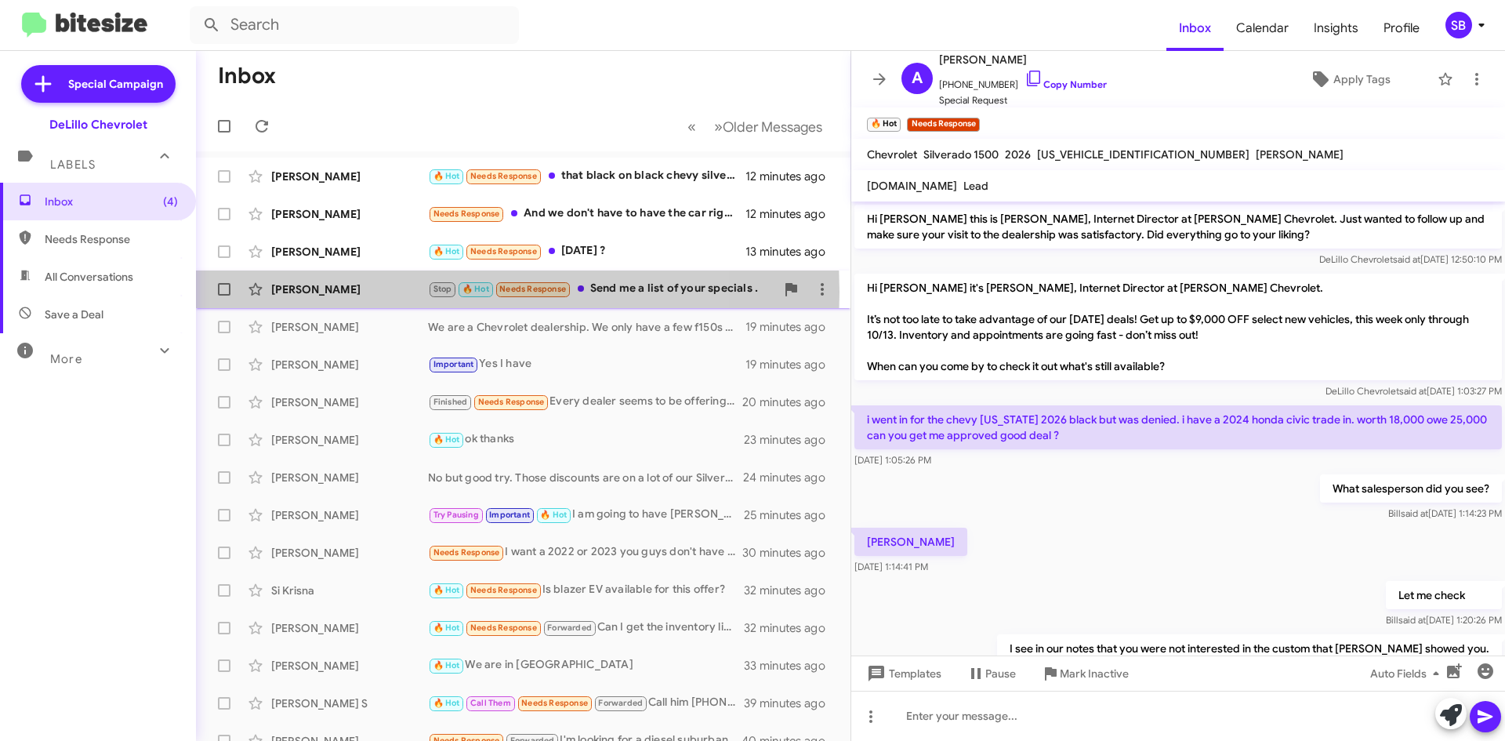
click at [386, 292] on div "[PERSON_NAME]" at bounding box center [349, 289] width 157 height 16
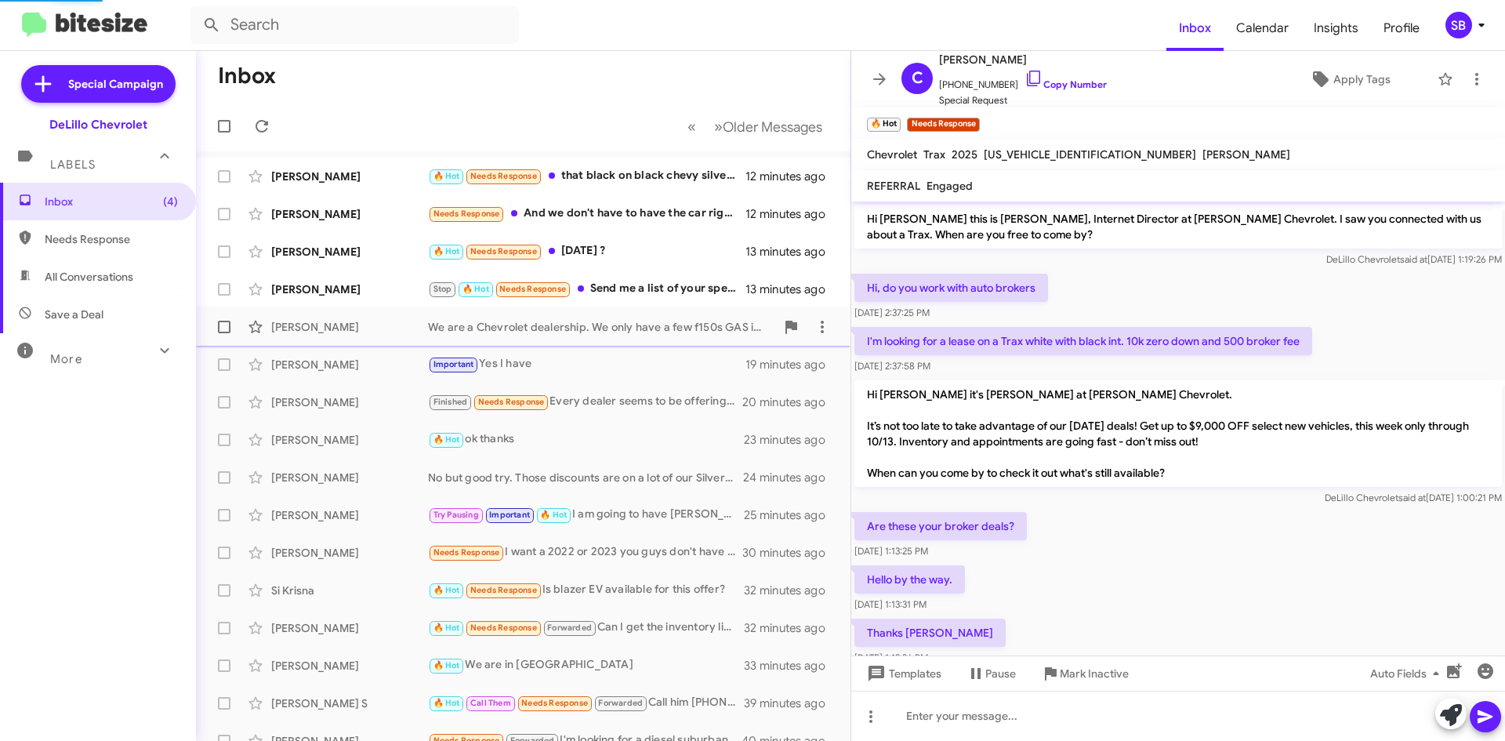
scroll to position [270, 0]
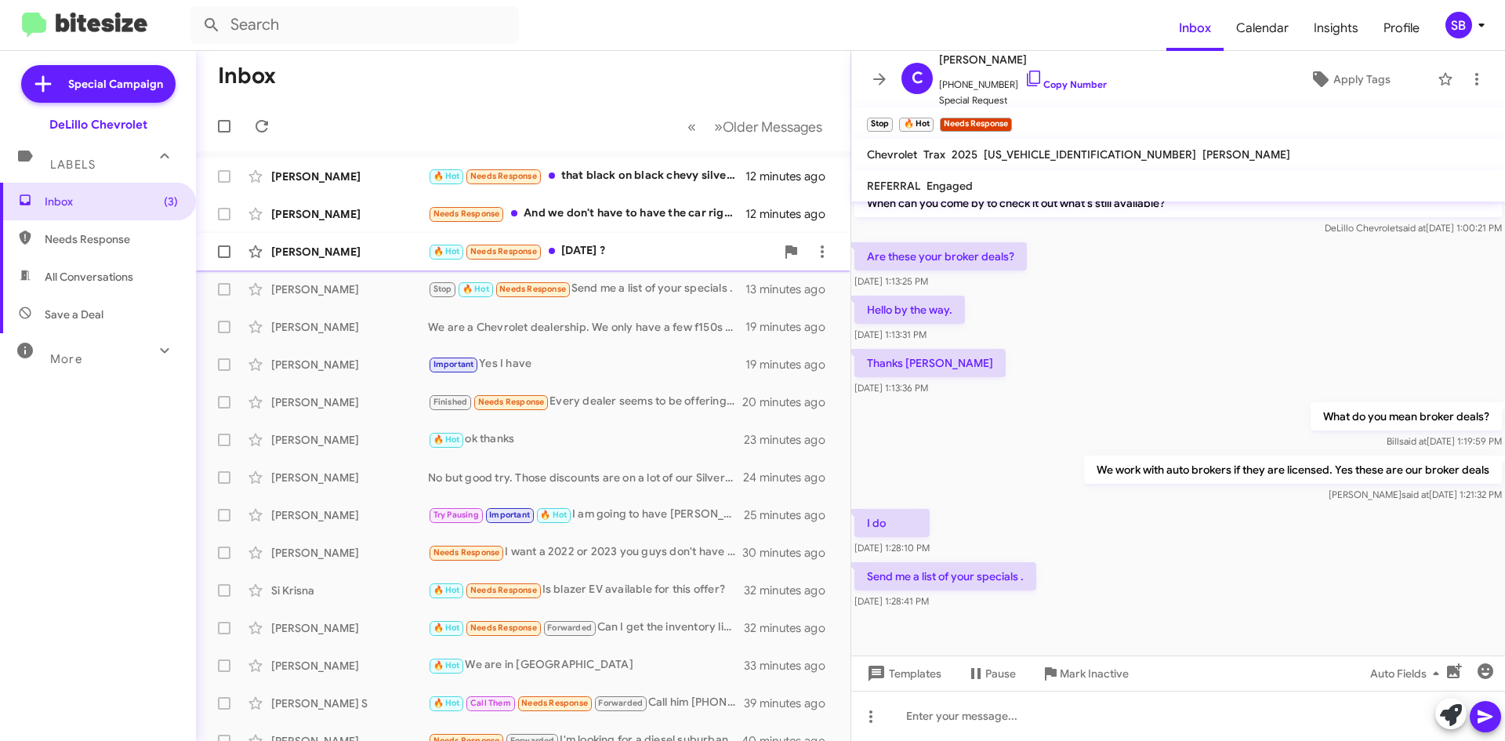
click at [368, 257] on div "[PERSON_NAME]" at bounding box center [349, 252] width 157 height 16
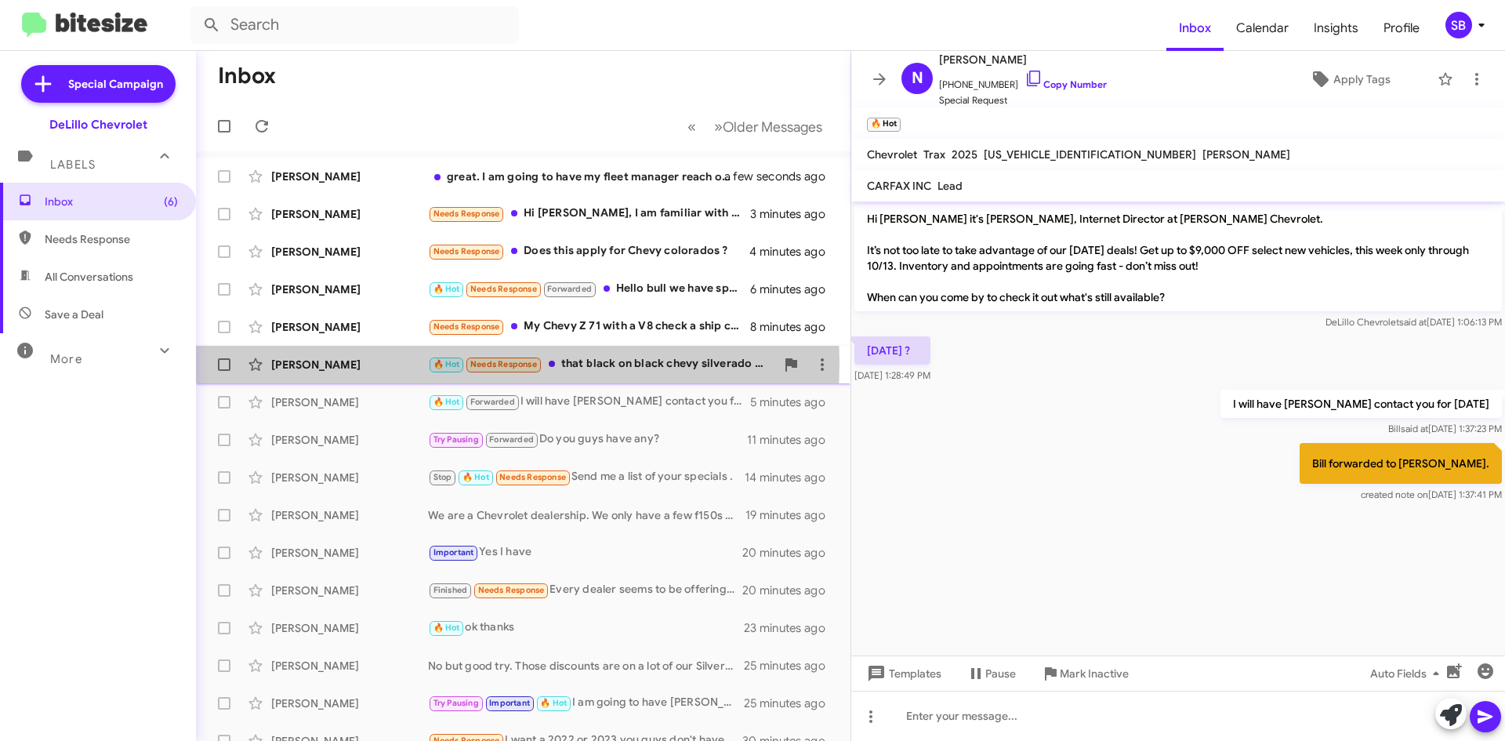
click at [342, 363] on div "[PERSON_NAME]" at bounding box center [349, 365] width 157 height 16
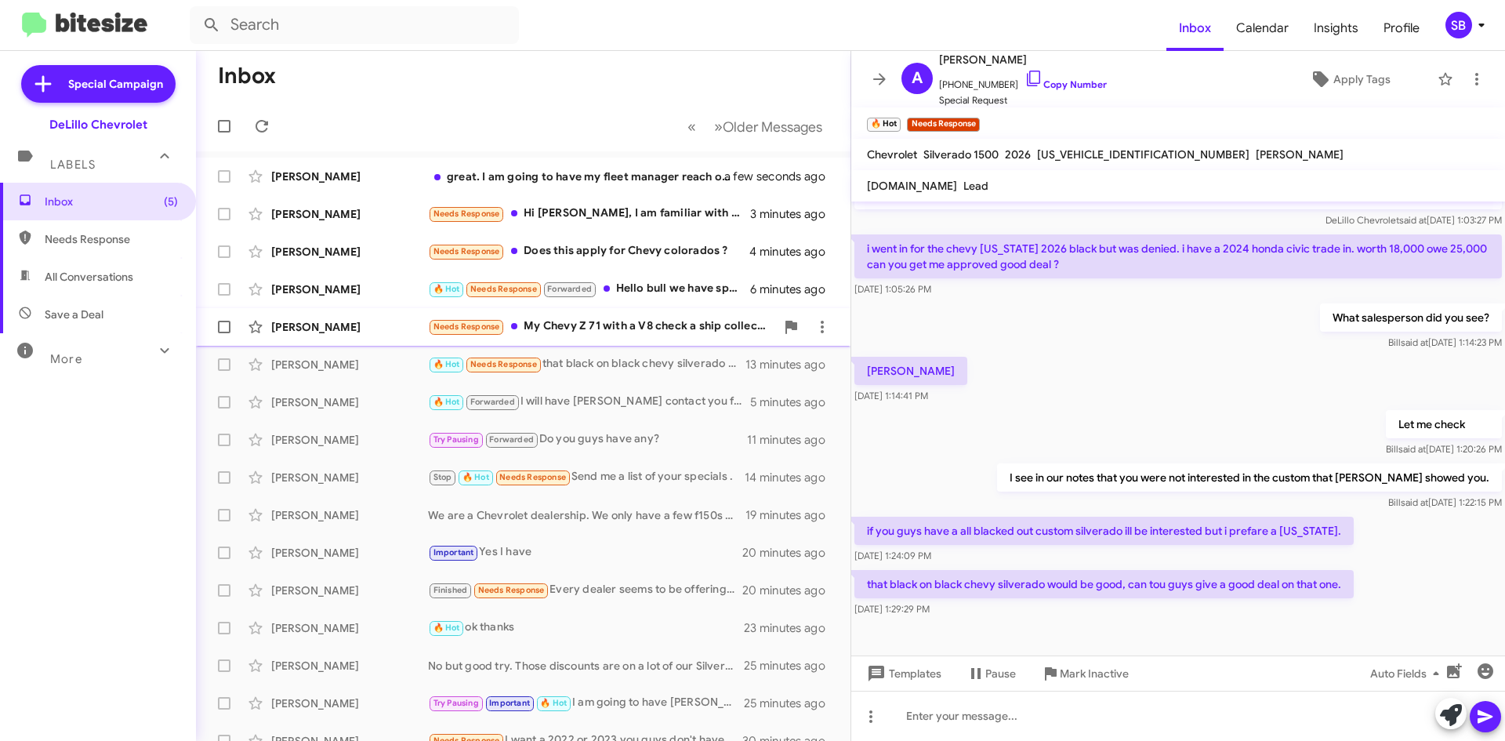
click at [345, 325] on div "[PERSON_NAME]" at bounding box center [349, 327] width 157 height 16
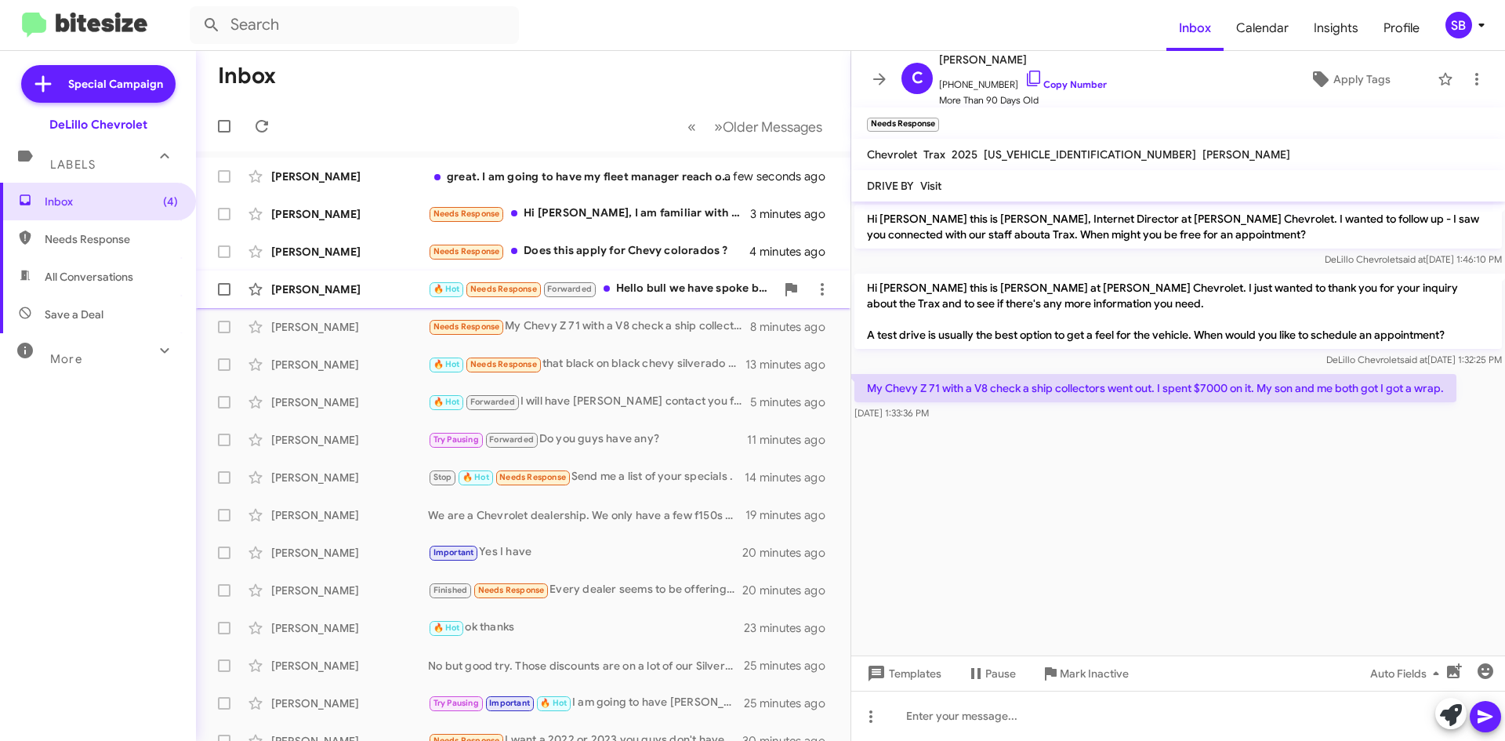
click at [369, 294] on div "[PERSON_NAME]" at bounding box center [349, 289] width 157 height 16
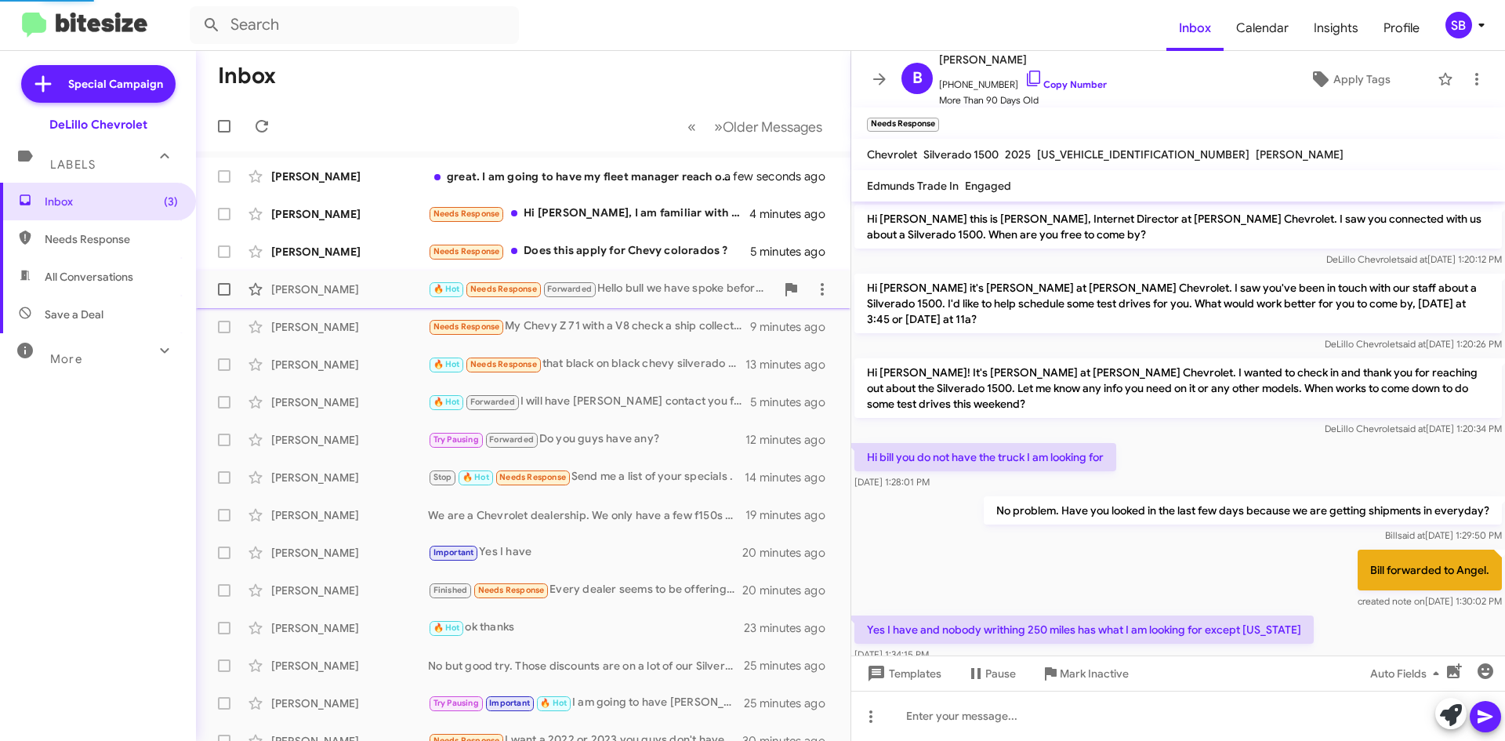
scroll to position [768, 0]
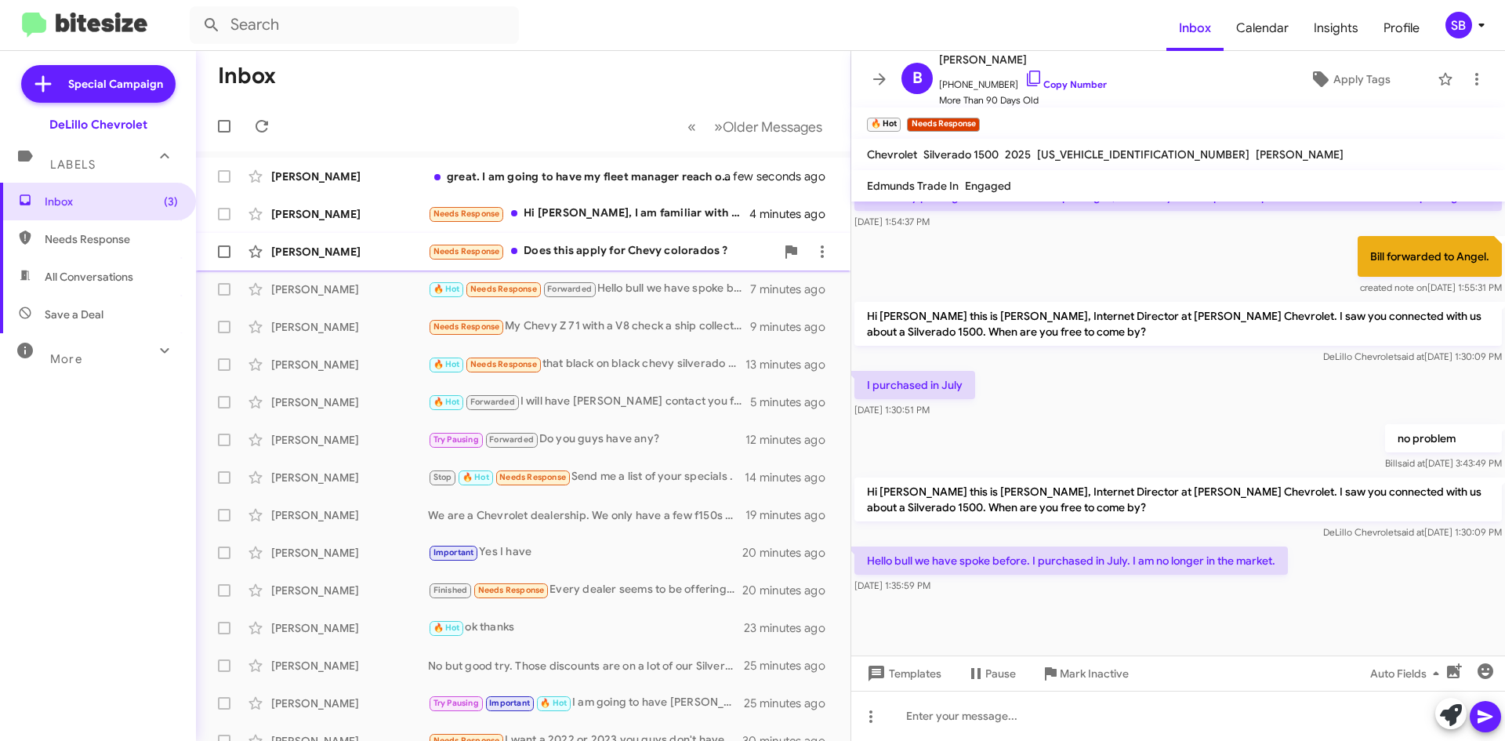
click at [397, 252] on div "[PERSON_NAME]" at bounding box center [349, 252] width 157 height 16
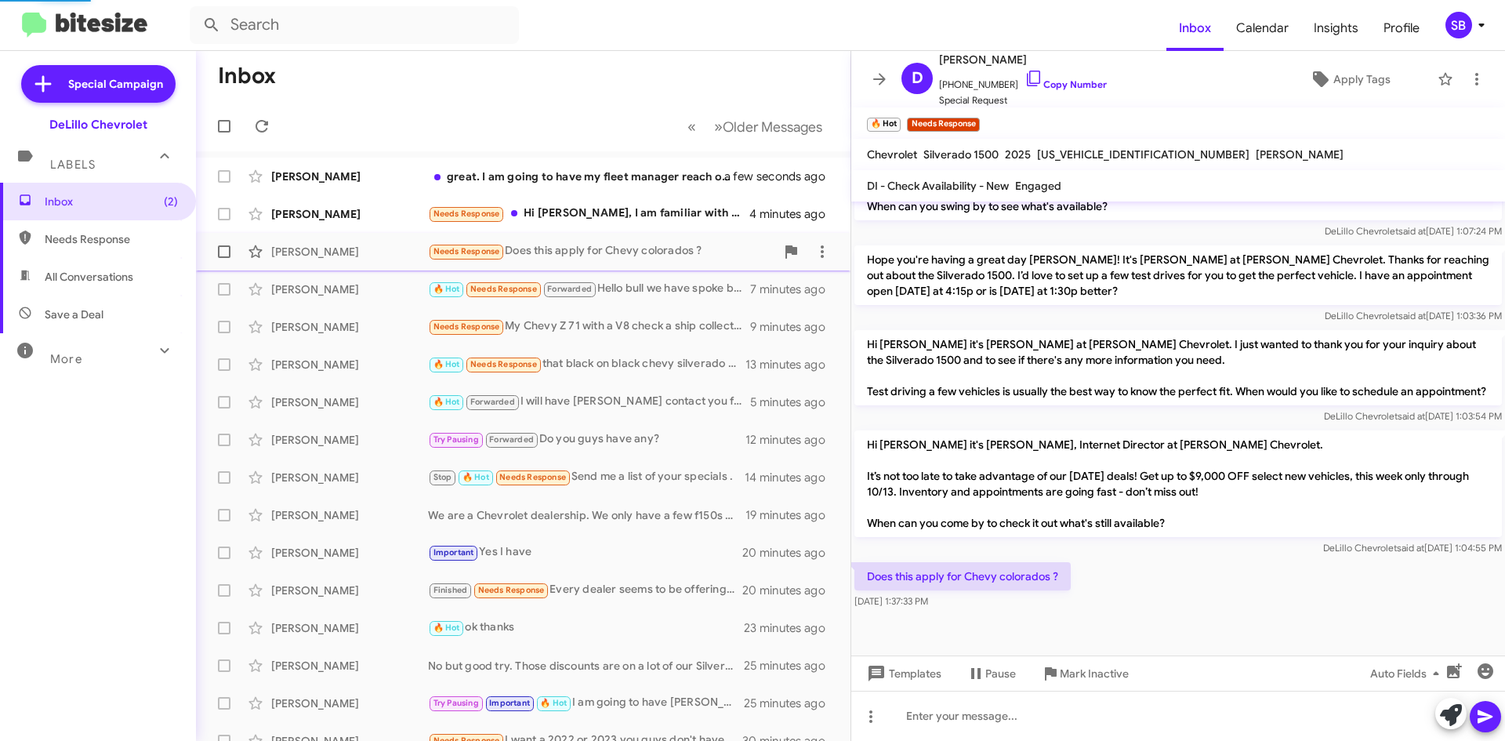
scroll to position [724, 0]
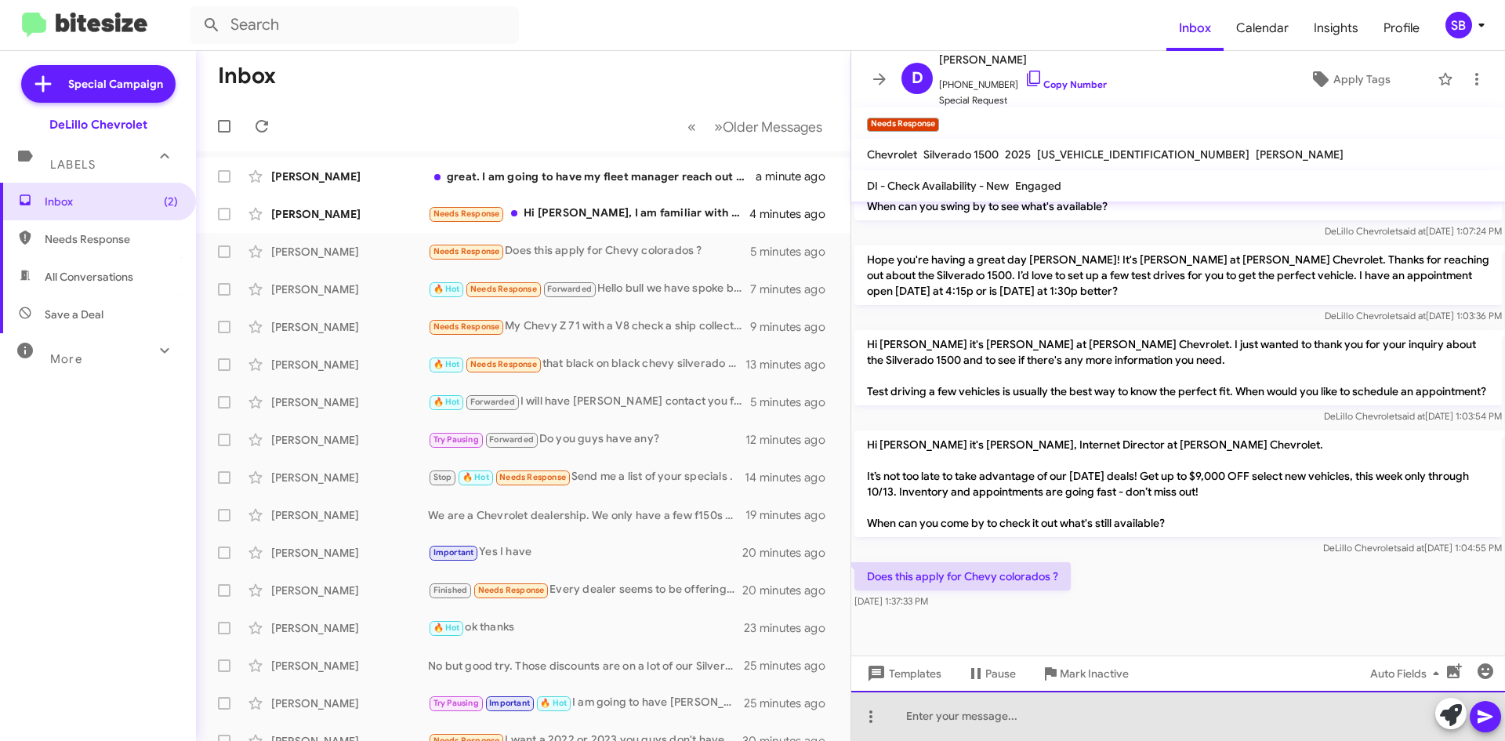
click at [1050, 713] on div at bounding box center [1178, 716] width 654 height 50
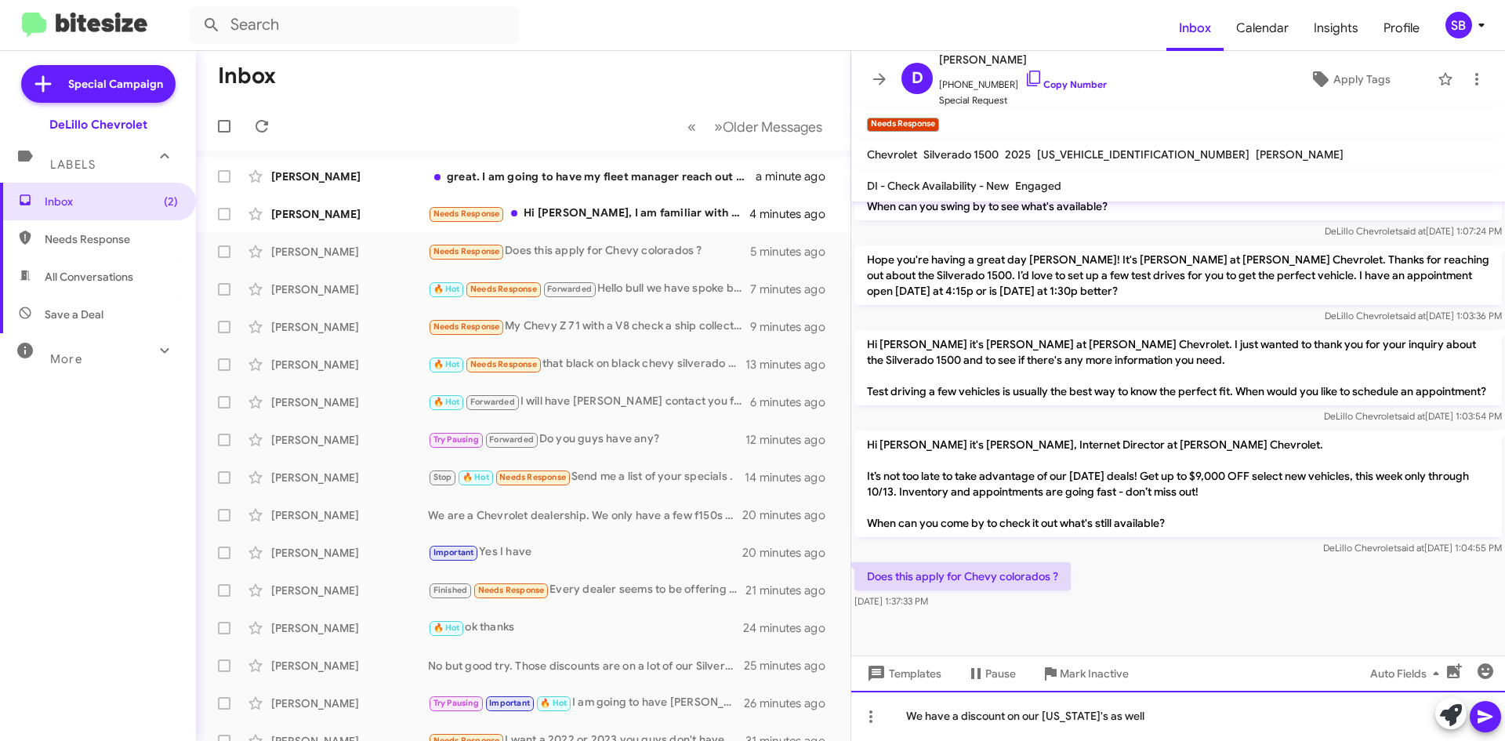
click at [1136, 713] on div "We have a discount on our [US_STATE]'s as well" at bounding box center [1178, 716] width 654 height 50
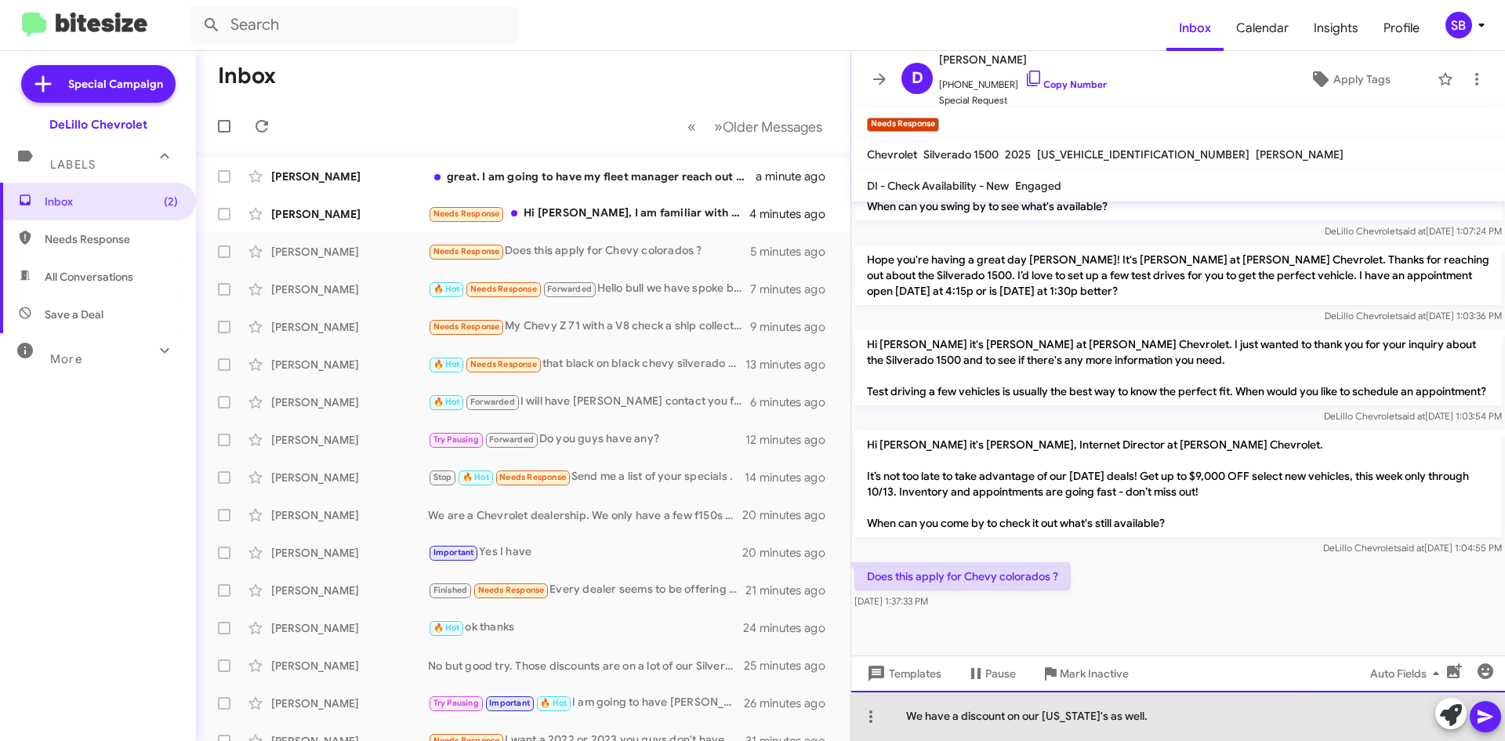
click at [907, 713] on div "We have a discount on our [US_STATE]'s as well." at bounding box center [1178, 716] width 654 height 50
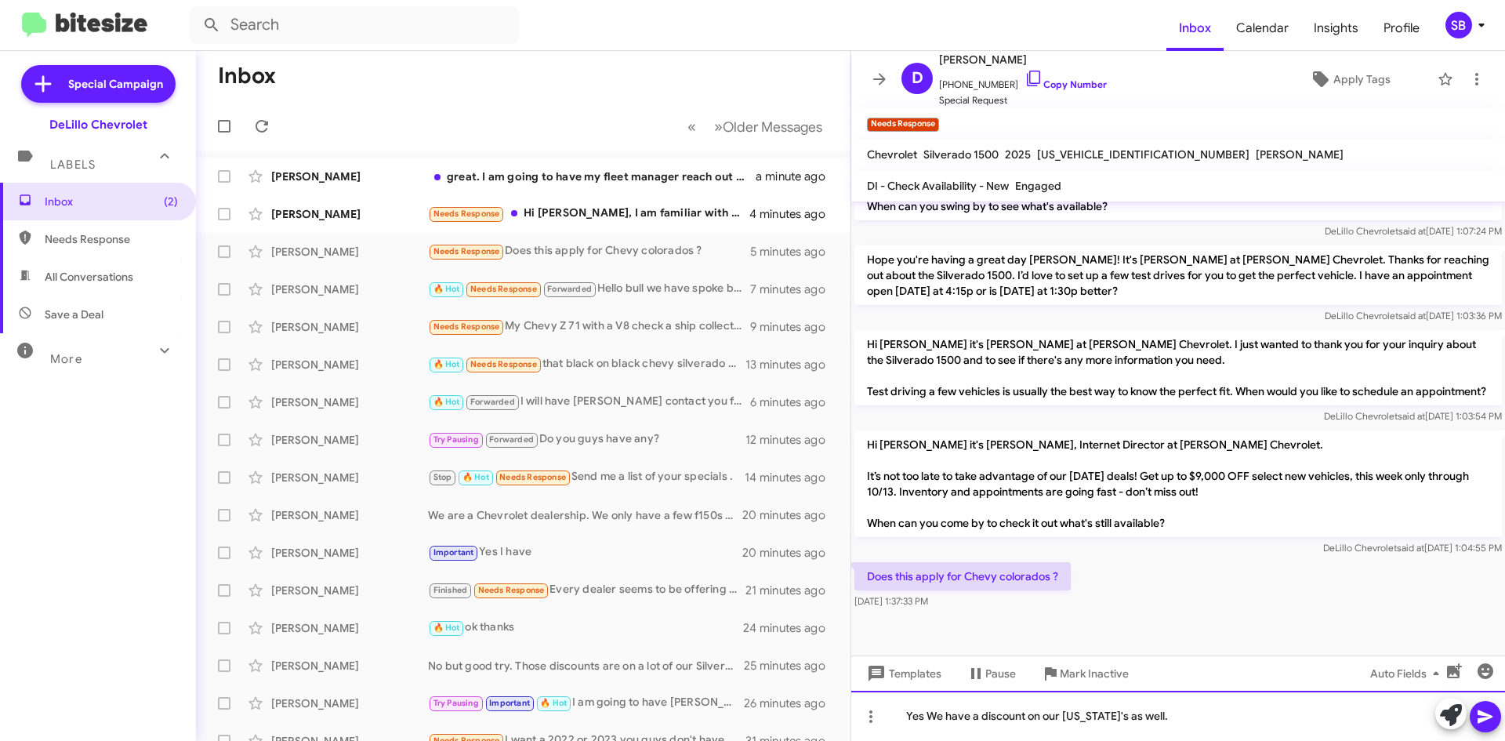
click at [1179, 712] on div "Yes We have a discount on our [US_STATE]'s as well." at bounding box center [1178, 716] width 654 height 50
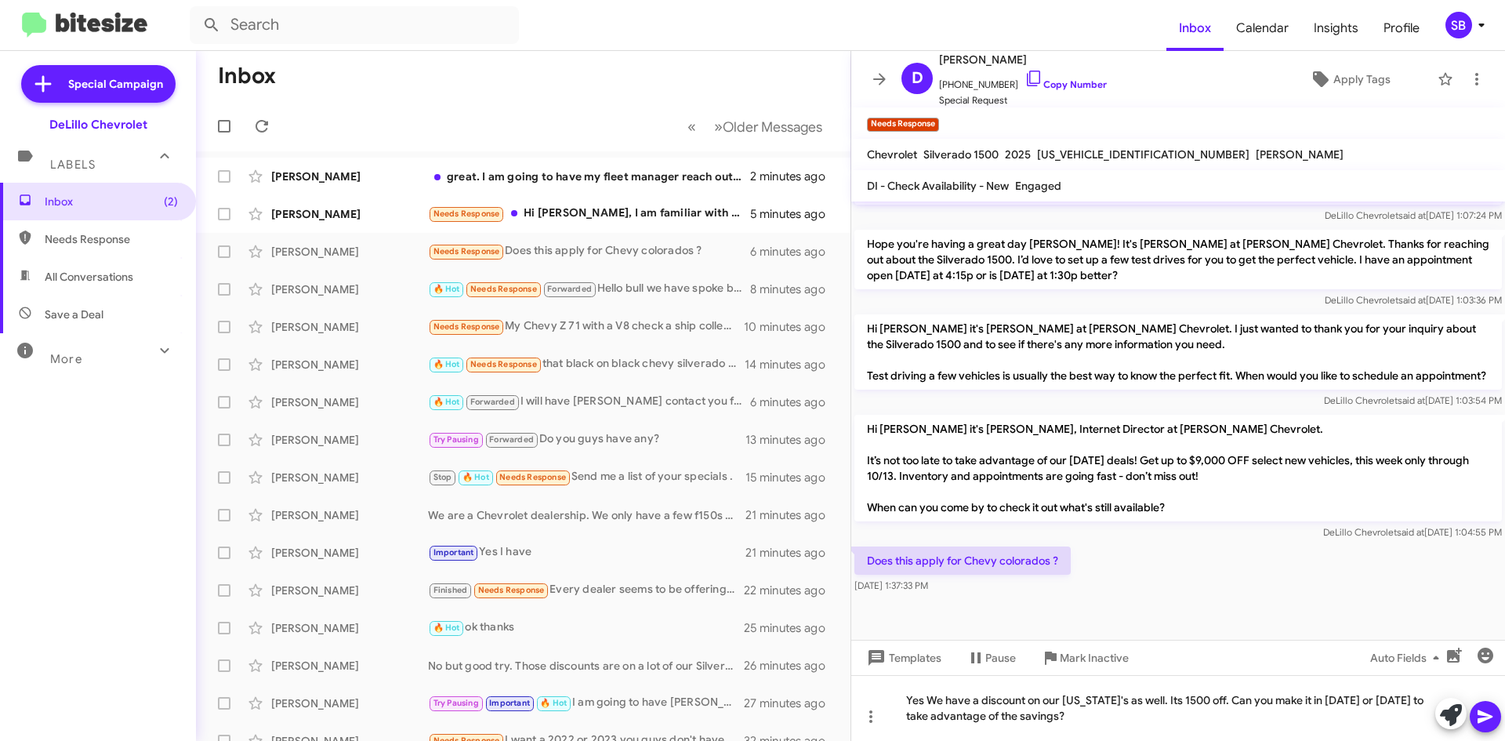
click at [1494, 713] on icon at bounding box center [1485, 716] width 19 height 19
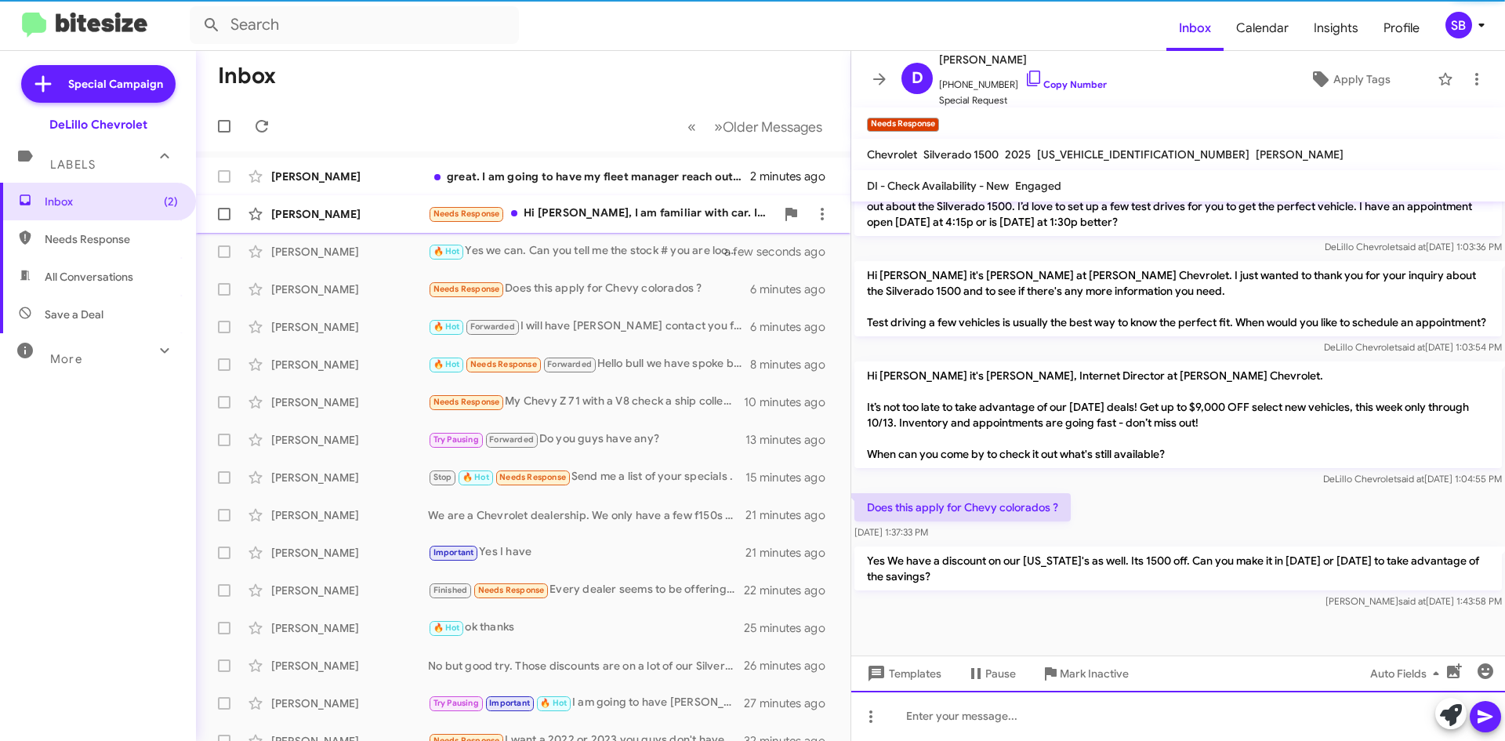
scroll to position [766, 0]
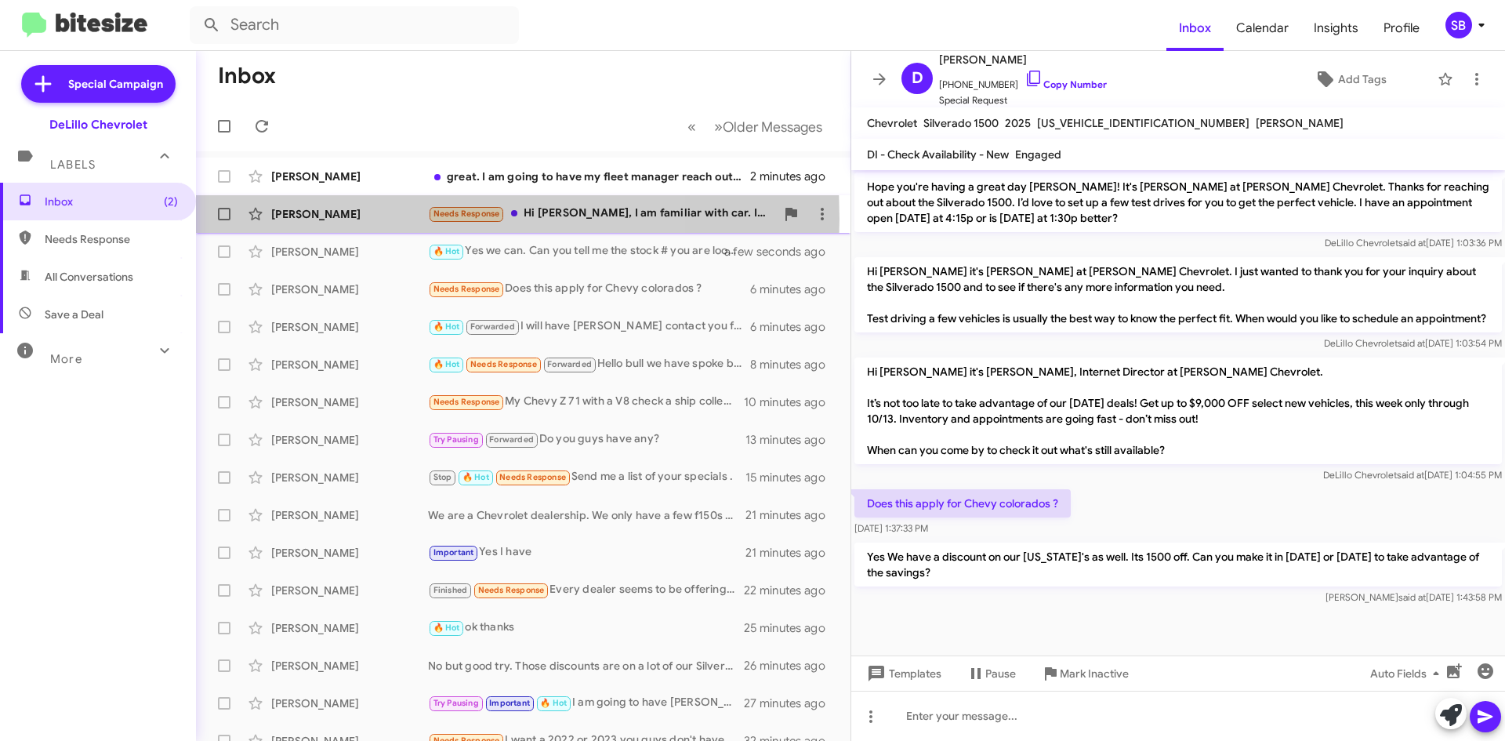
click at [364, 219] on div "[PERSON_NAME]" at bounding box center [349, 214] width 157 height 16
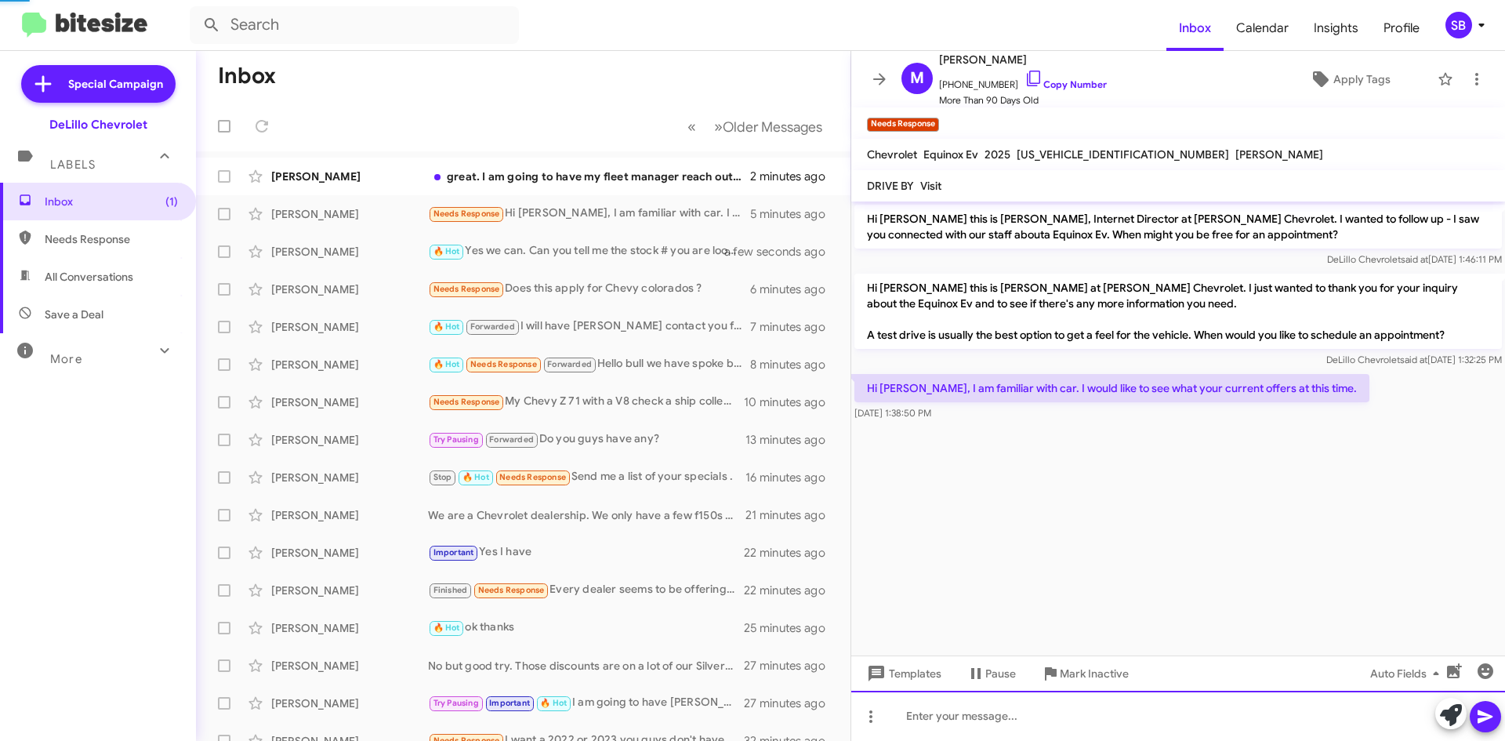
click at [942, 713] on div at bounding box center [1178, 716] width 654 height 50
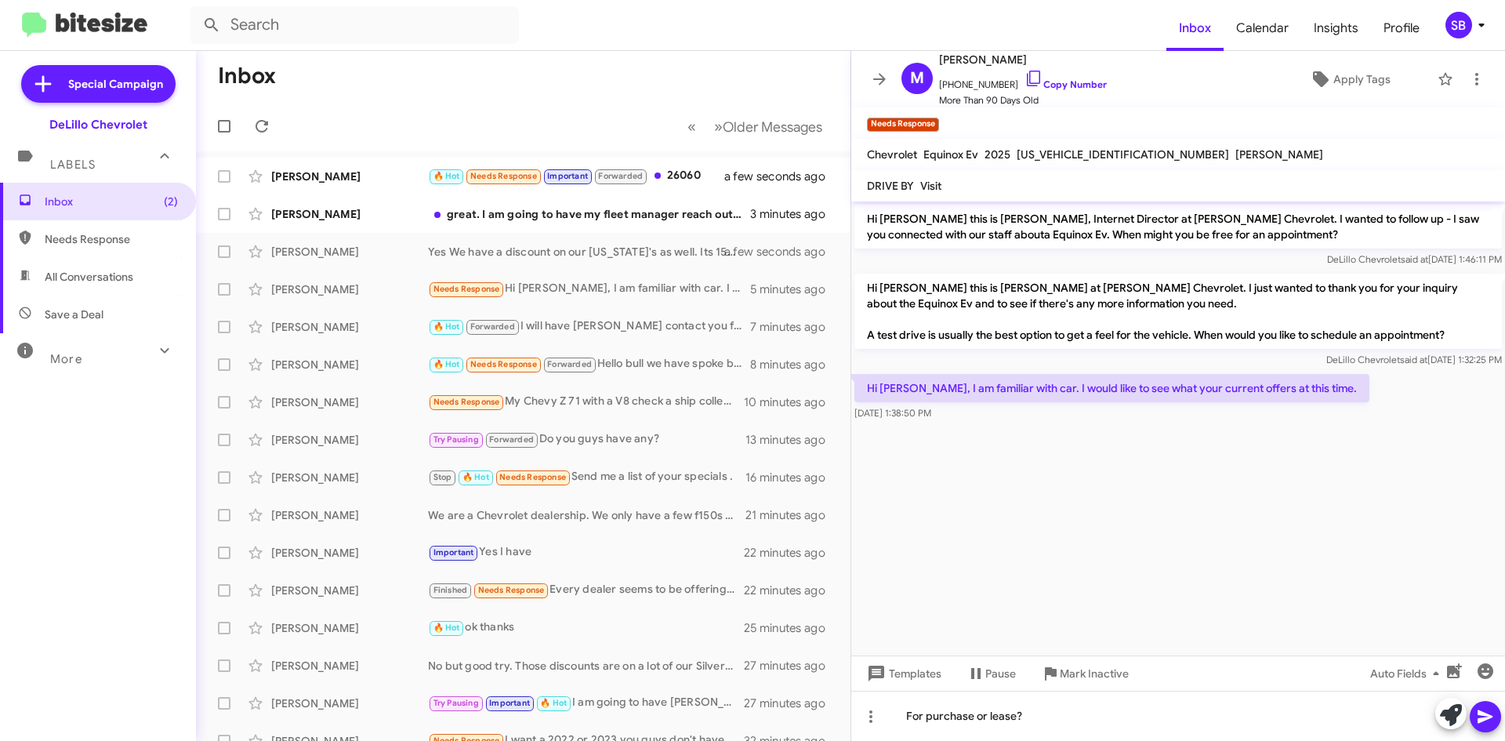
click at [1489, 713] on icon at bounding box center [1485, 716] width 15 height 13
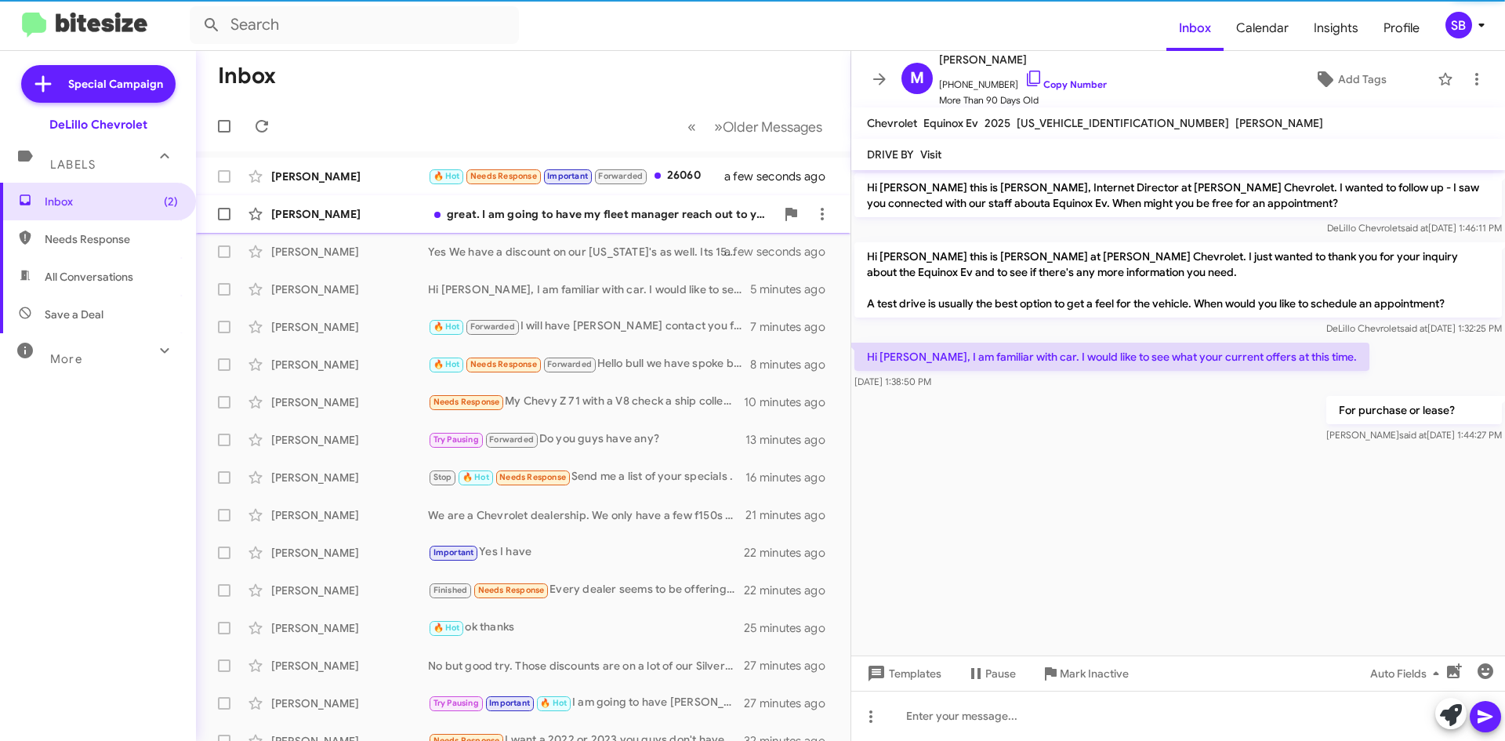
click at [407, 207] on div "[PERSON_NAME]" at bounding box center [349, 214] width 157 height 16
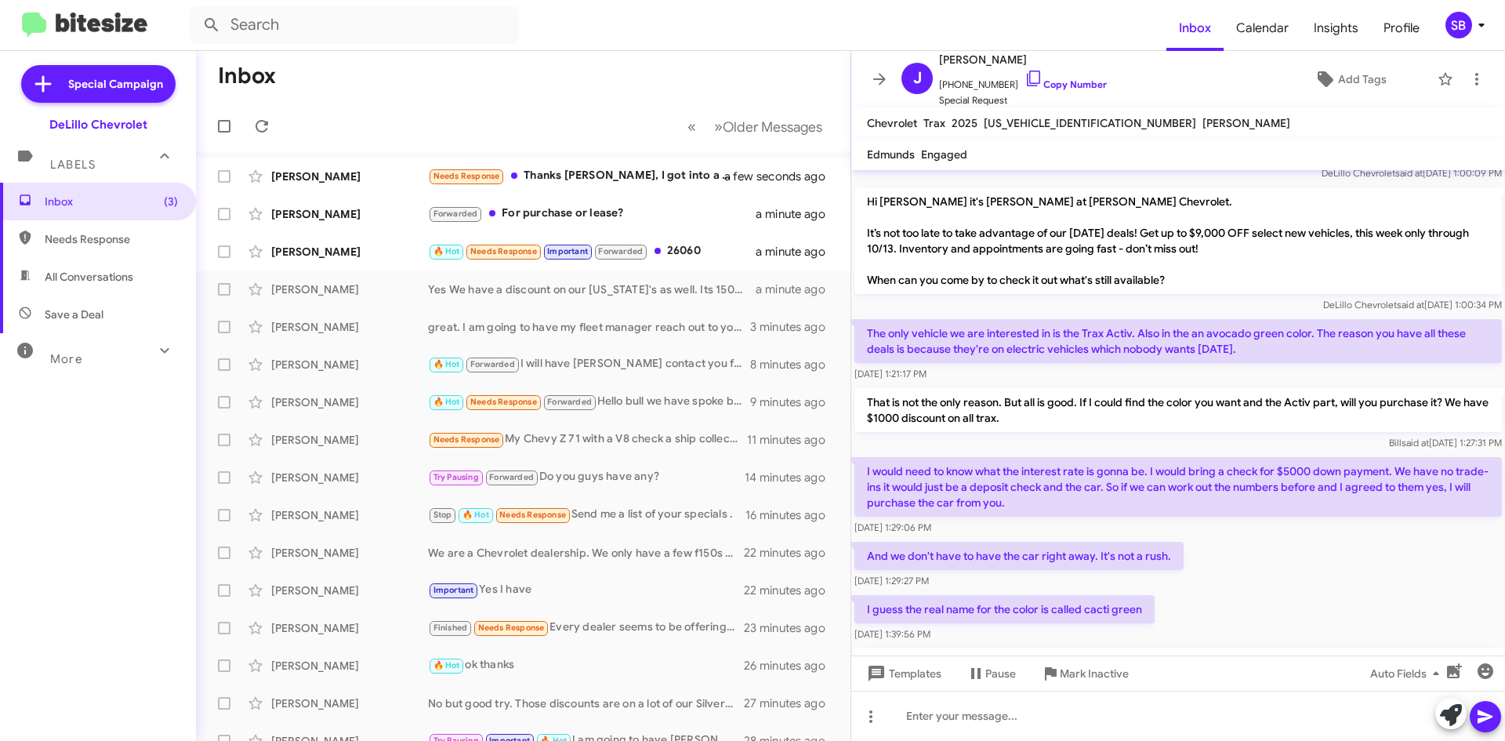
scroll to position [916, 0]
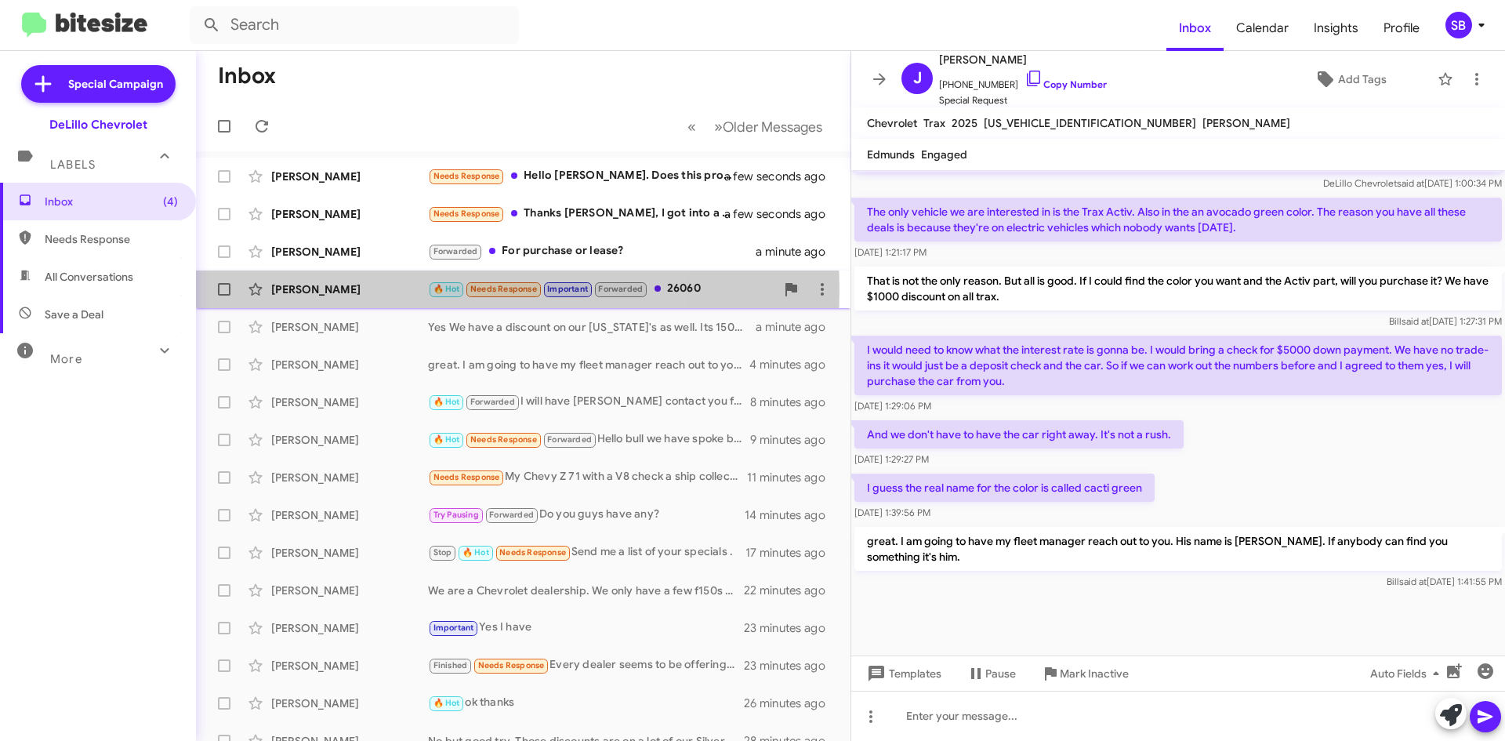
click at [365, 290] on div "[PERSON_NAME]" at bounding box center [349, 289] width 157 height 16
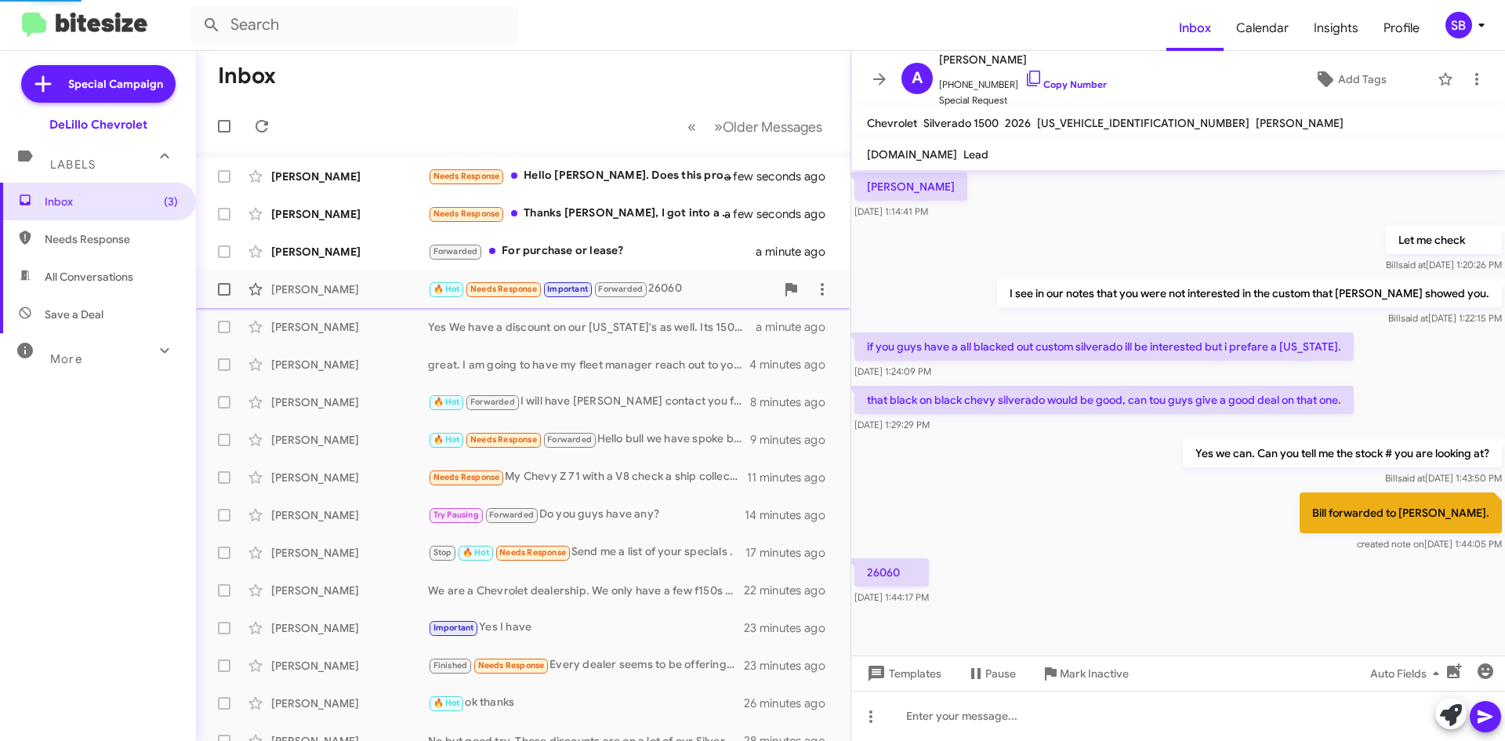
scroll to position [355, 0]
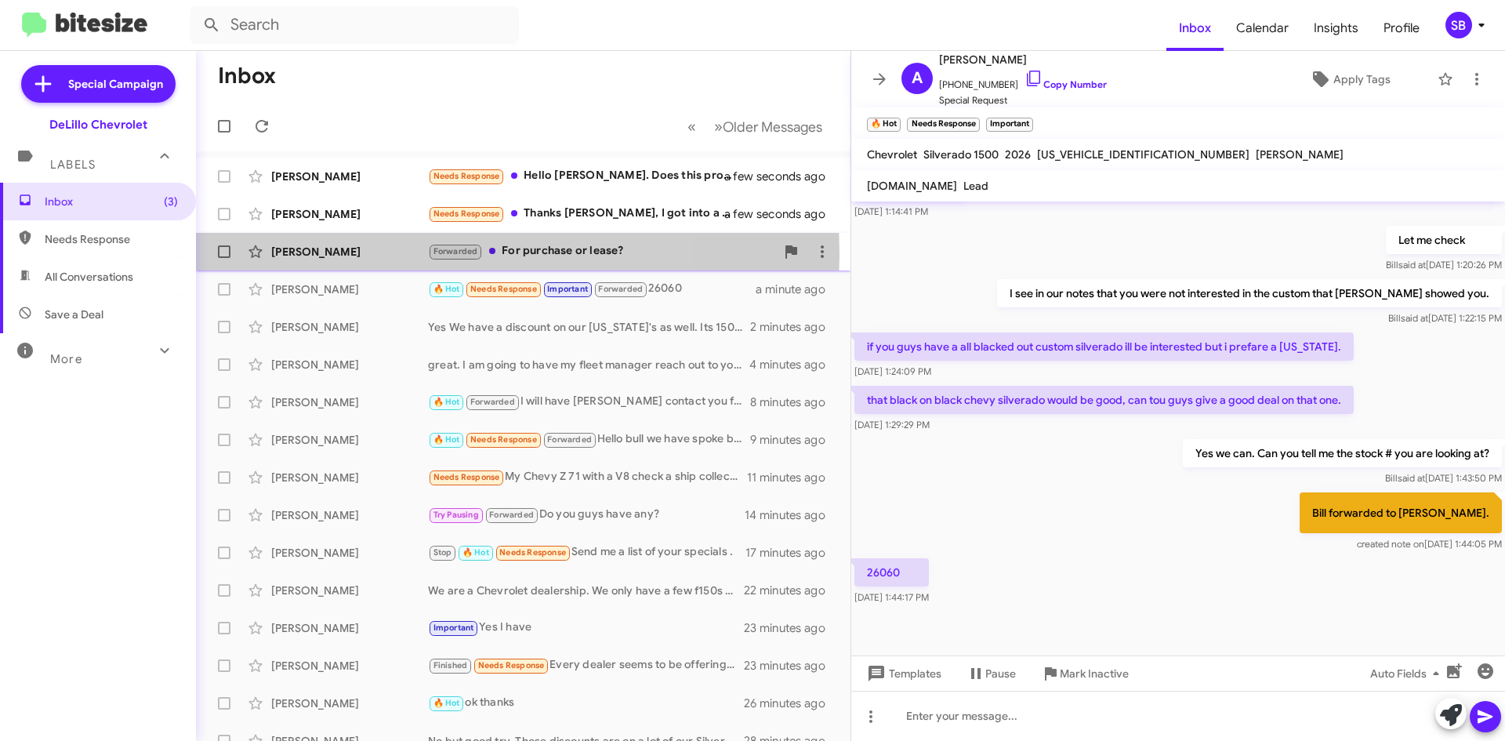
click at [368, 254] on div "[PERSON_NAME]" at bounding box center [349, 252] width 157 height 16
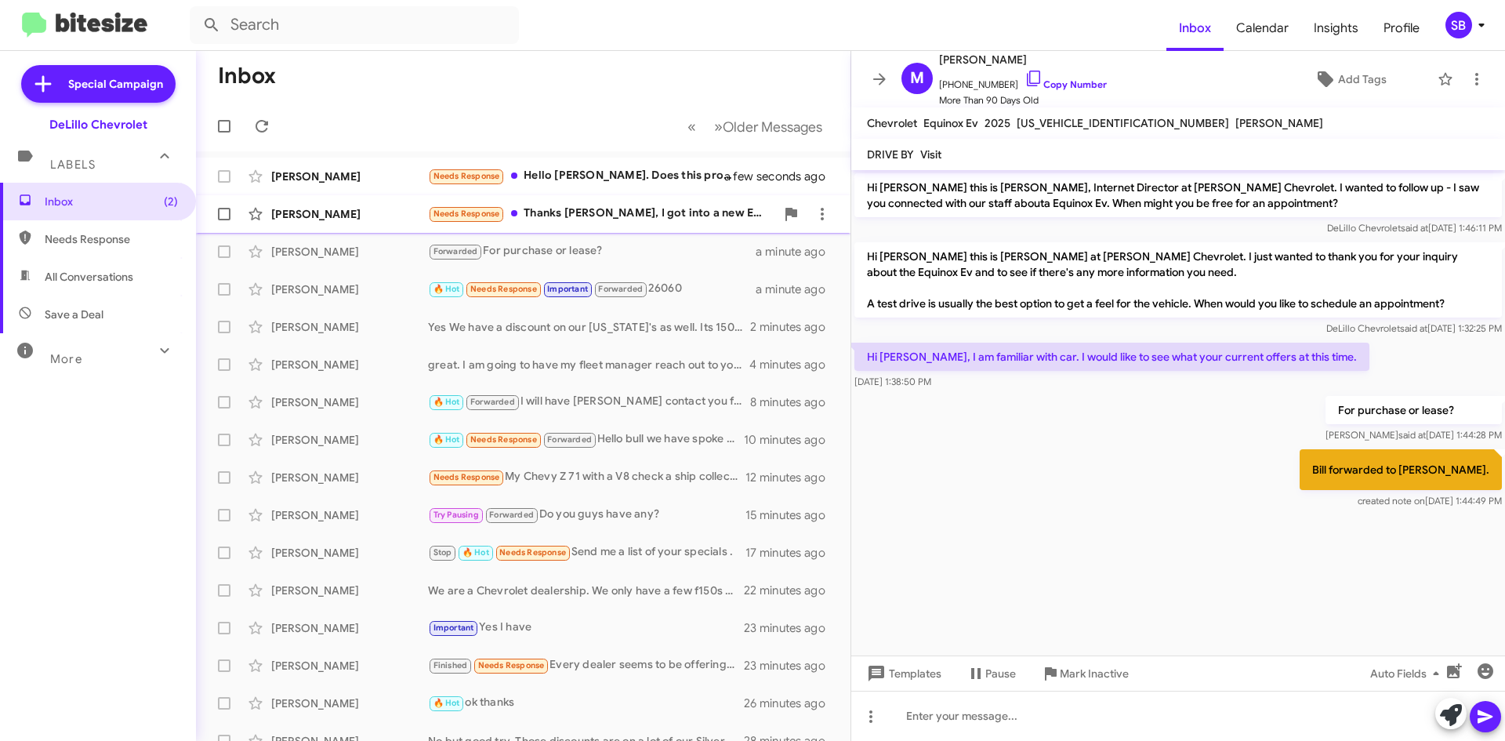
click at [360, 219] on div "[PERSON_NAME]" at bounding box center [349, 214] width 157 height 16
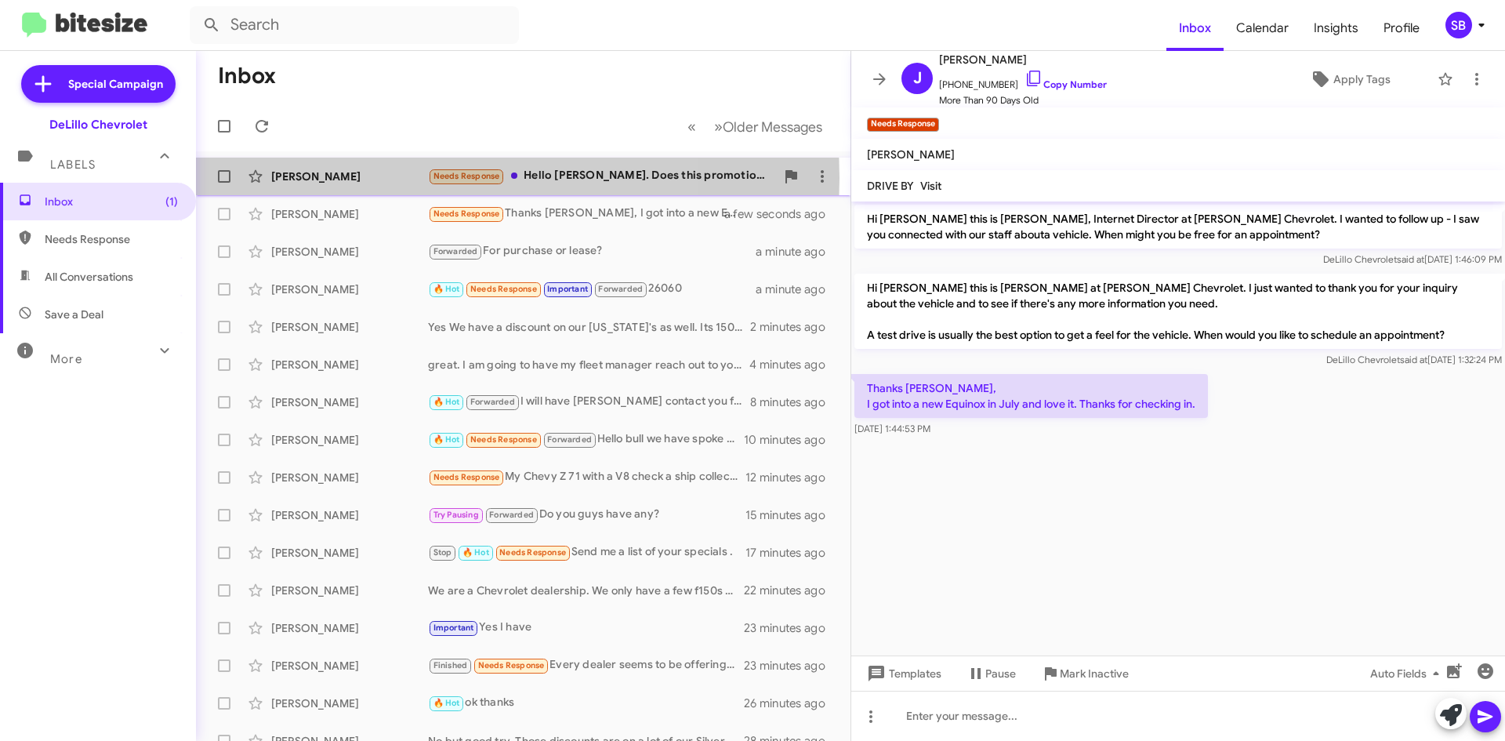
click at [371, 179] on div "[PERSON_NAME]" at bounding box center [349, 177] width 157 height 16
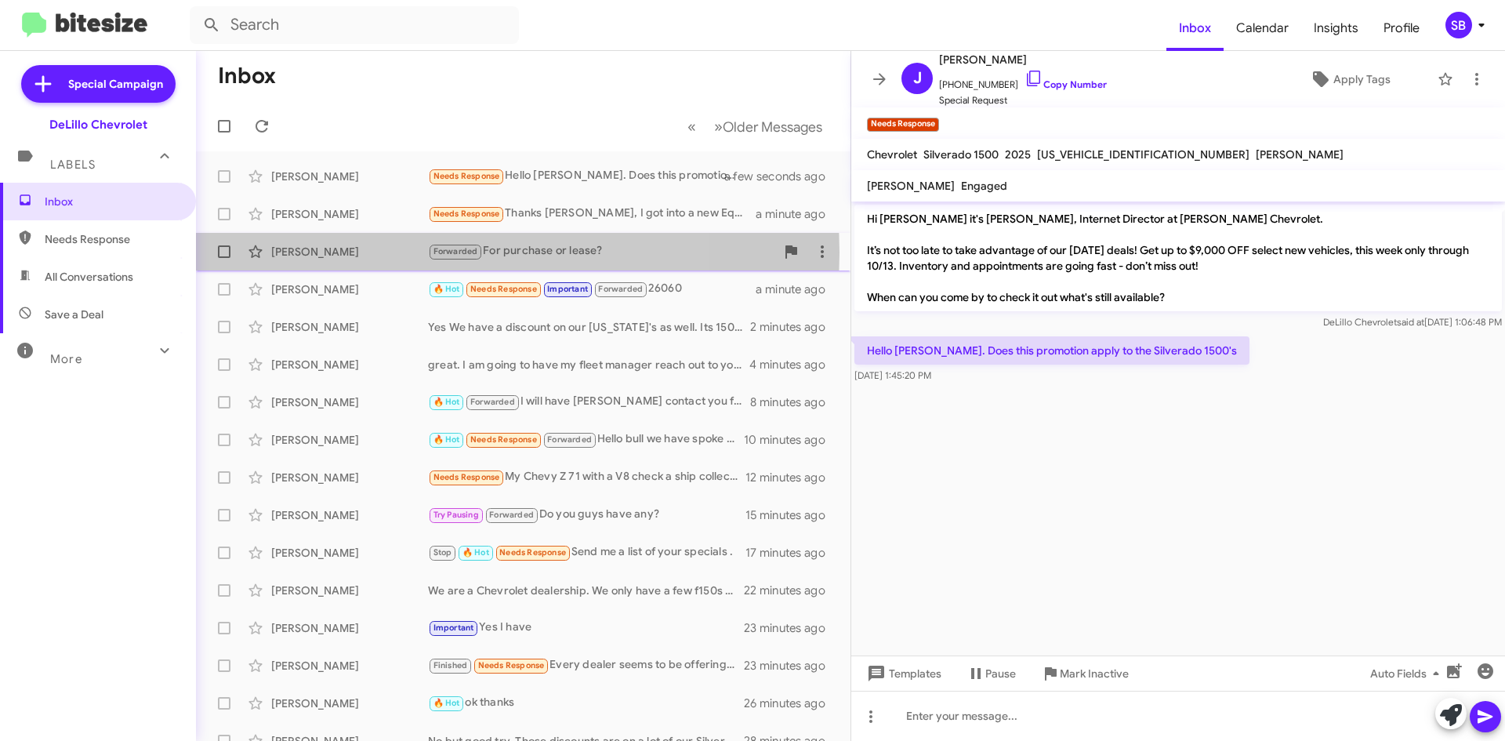
click at [376, 252] on div "[PERSON_NAME]" at bounding box center [349, 252] width 157 height 16
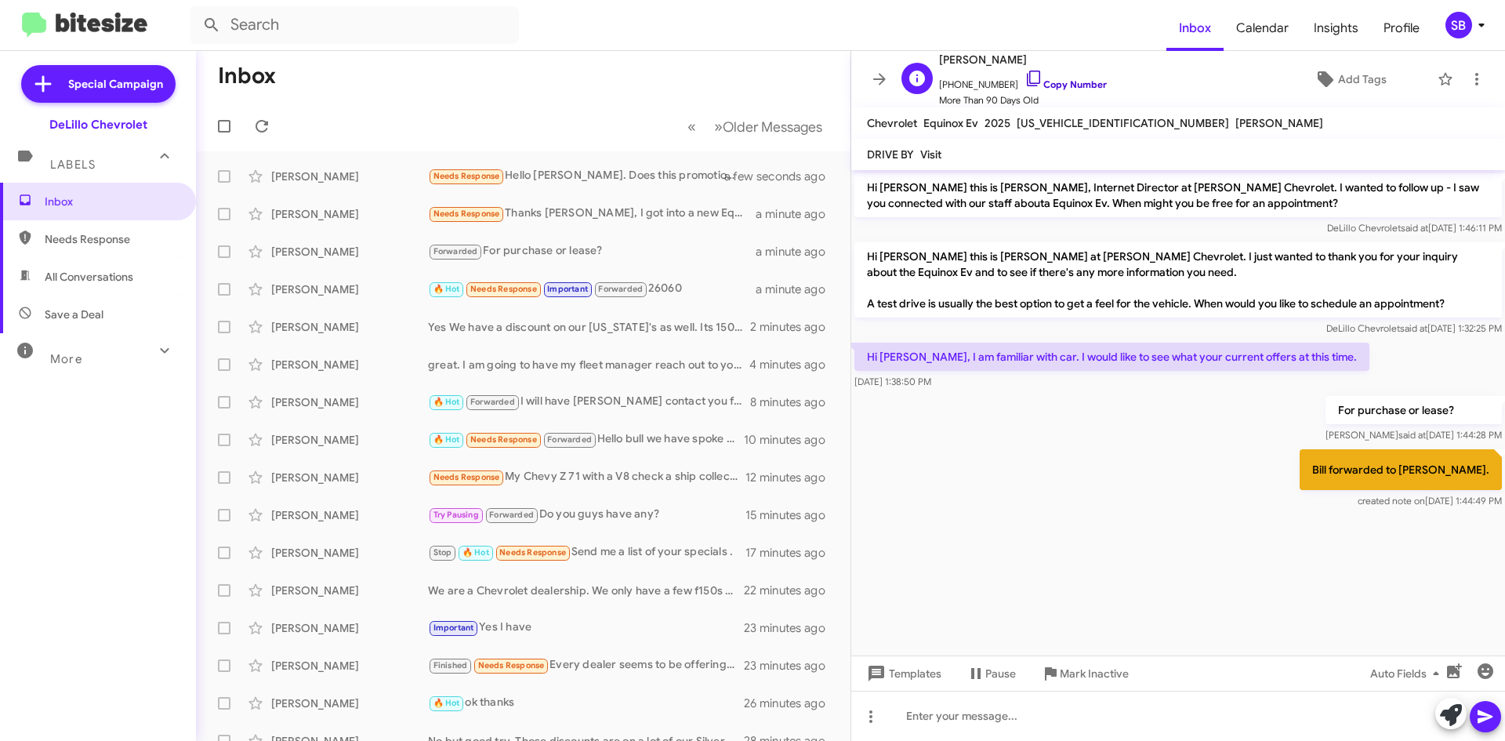
click at [1045, 83] on link "Copy Number" at bounding box center [1066, 84] width 82 height 12
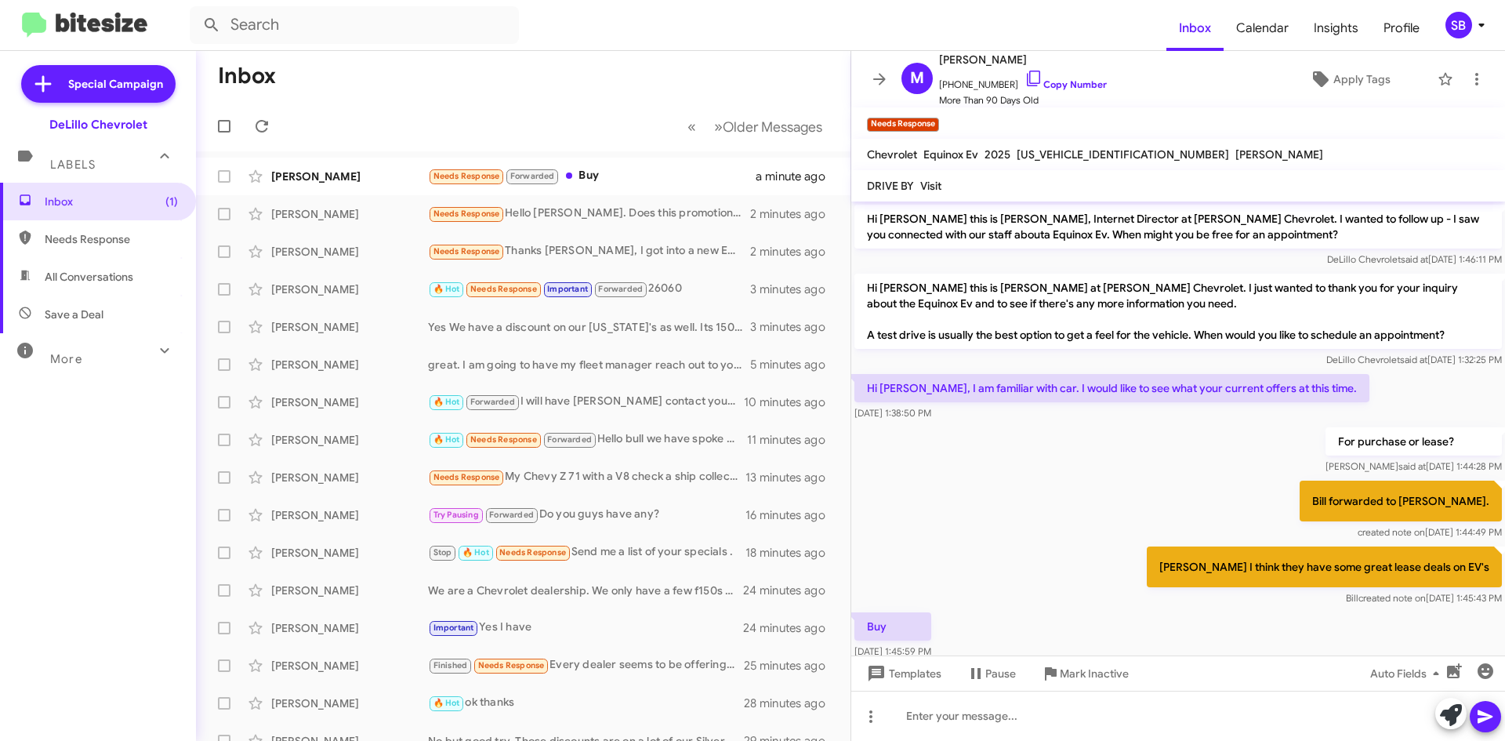
scroll to position [34, 0]
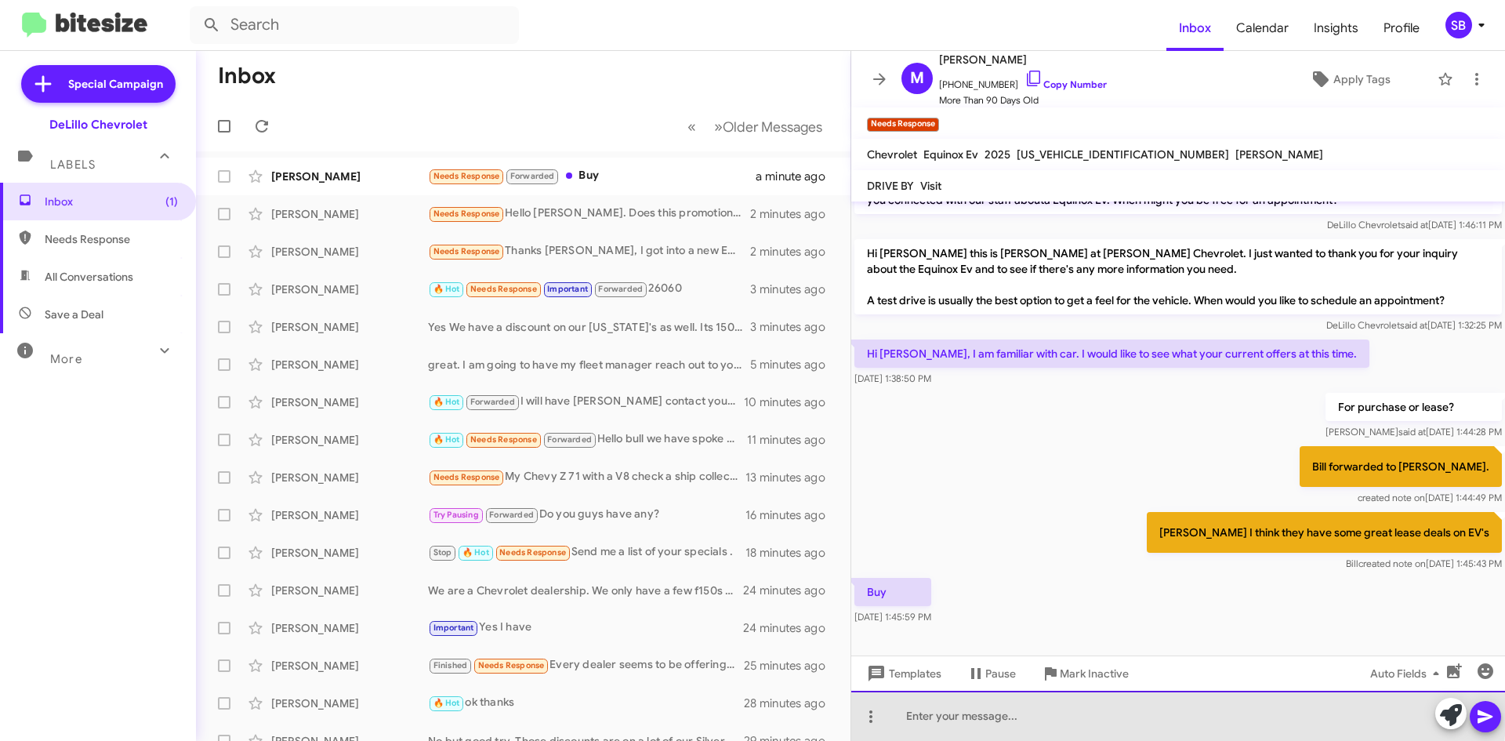
click at [1163, 713] on div at bounding box center [1178, 716] width 654 height 50
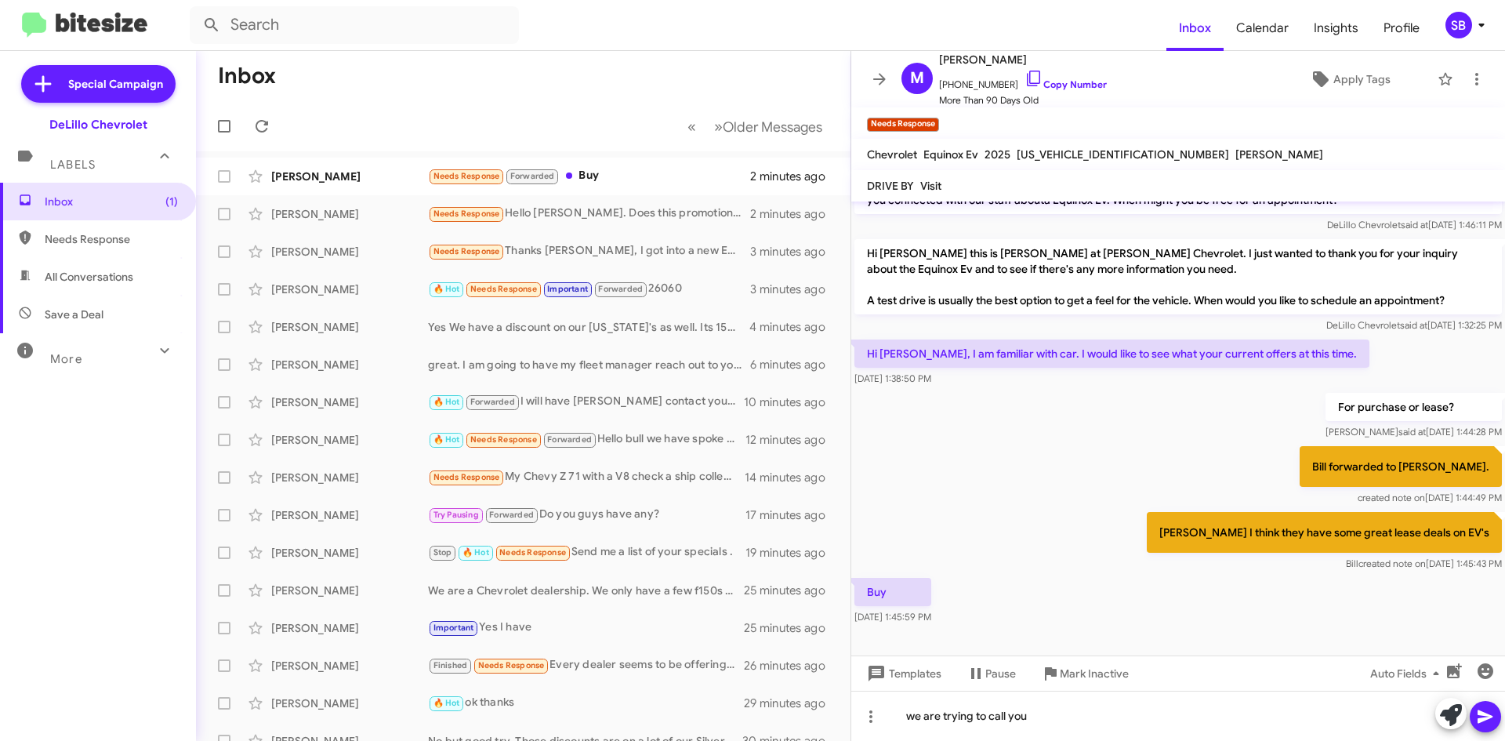
click at [1472, 713] on button at bounding box center [1485, 716] width 31 height 31
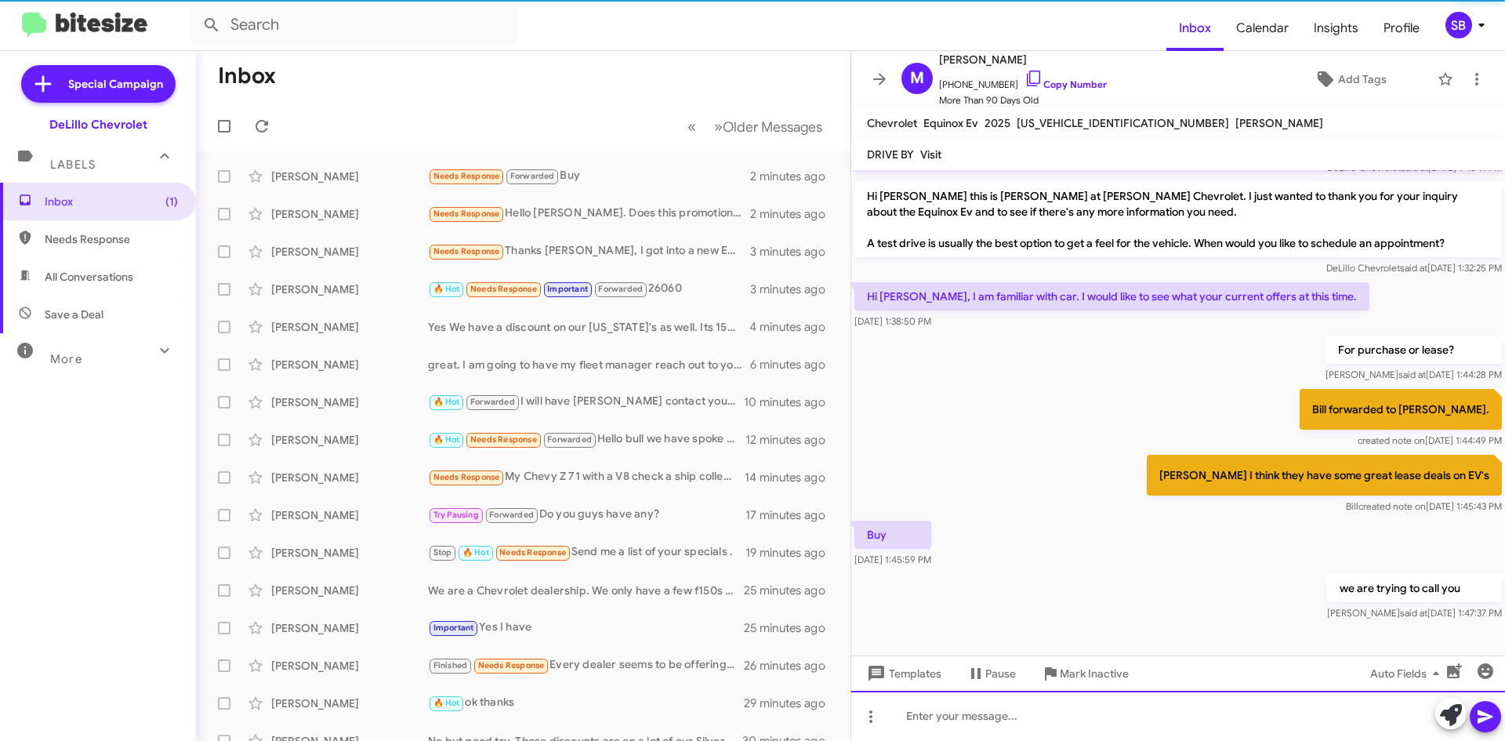
scroll to position [60, 0]
